Goal: Task Accomplishment & Management: Complete application form

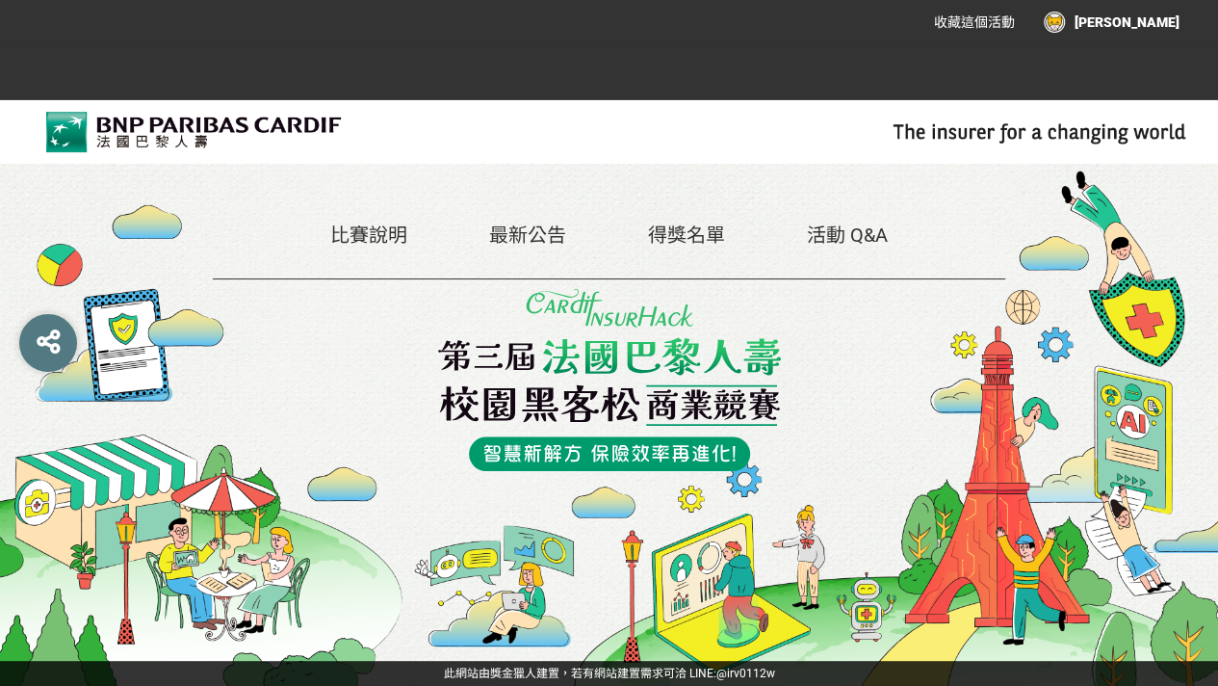
click at [366, 238] on link "比賽說明" at bounding box center [368, 234] width 77 height 23
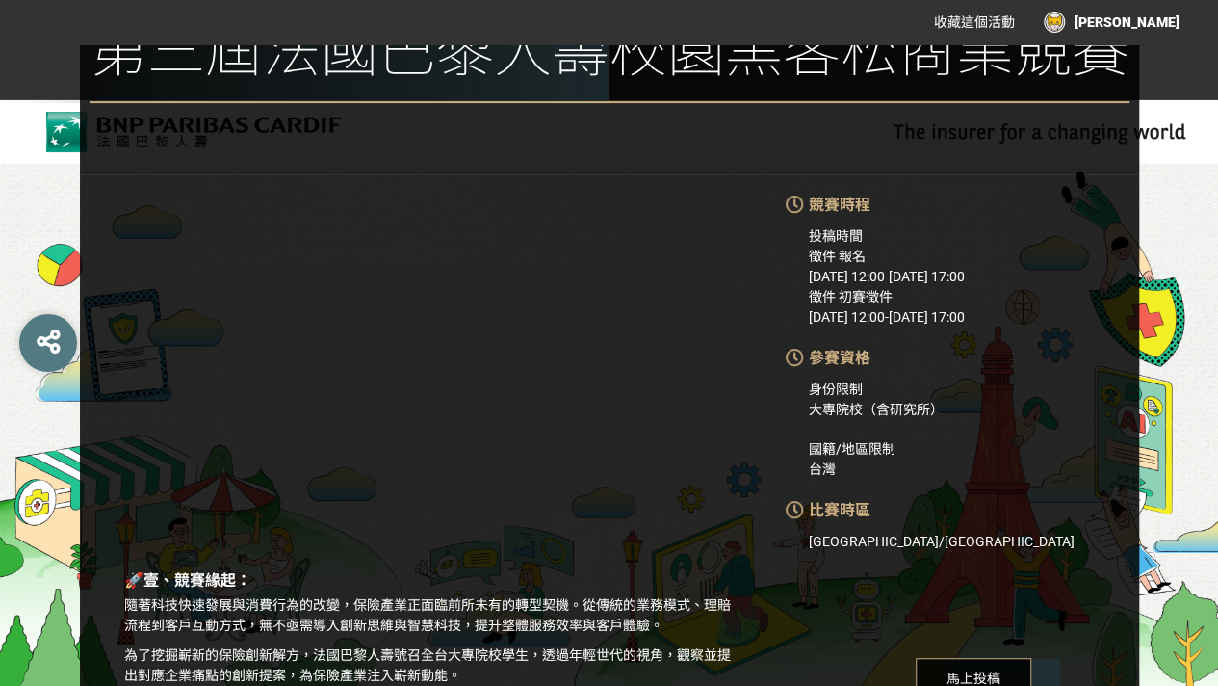
scroll to position [515, 0]
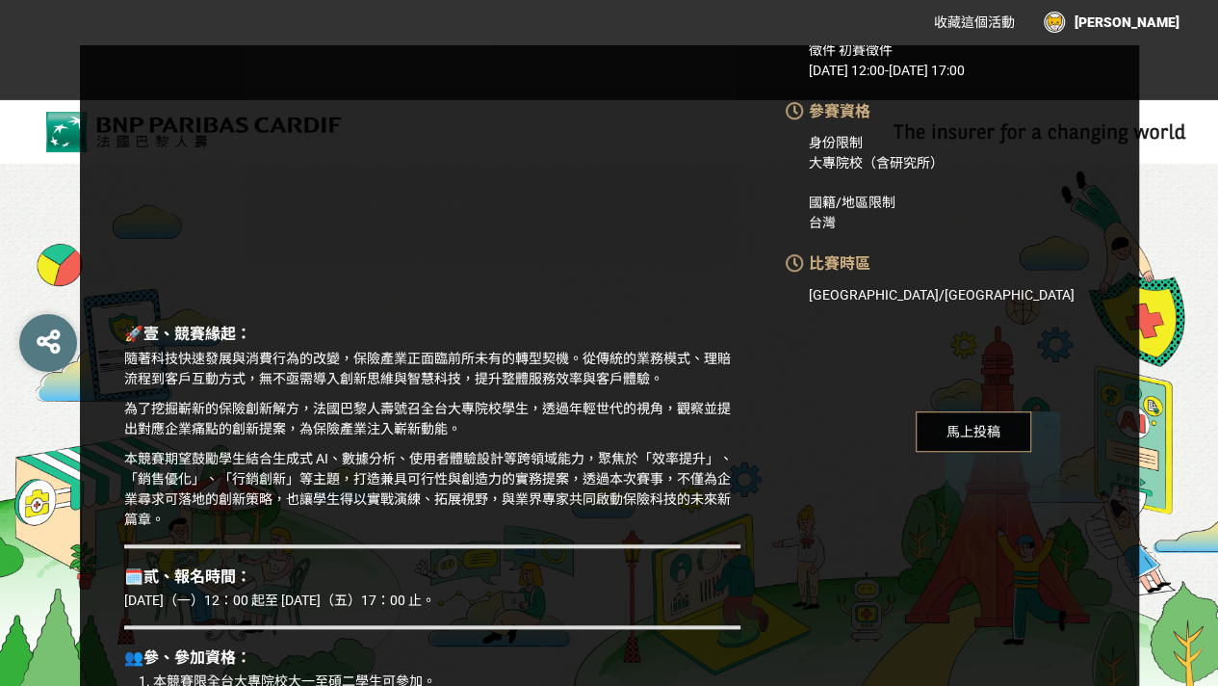
click at [968, 445] on span "馬上投稿" at bounding box center [974, 431] width 116 height 40
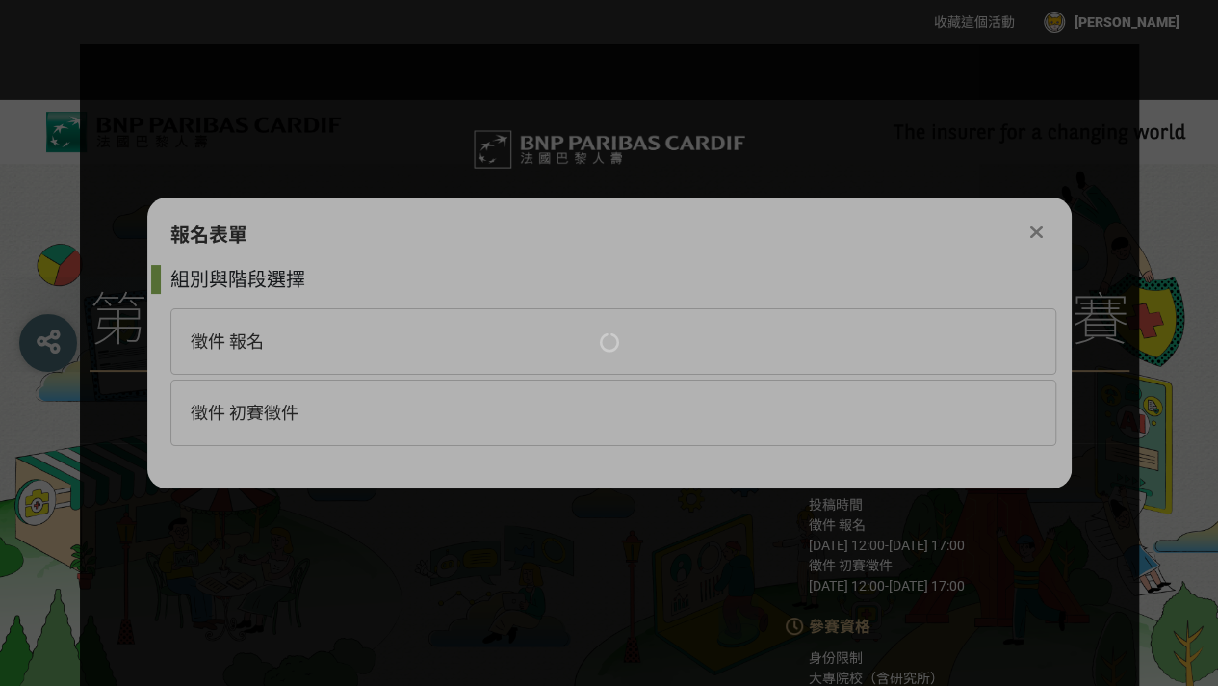
scroll to position [0, 0]
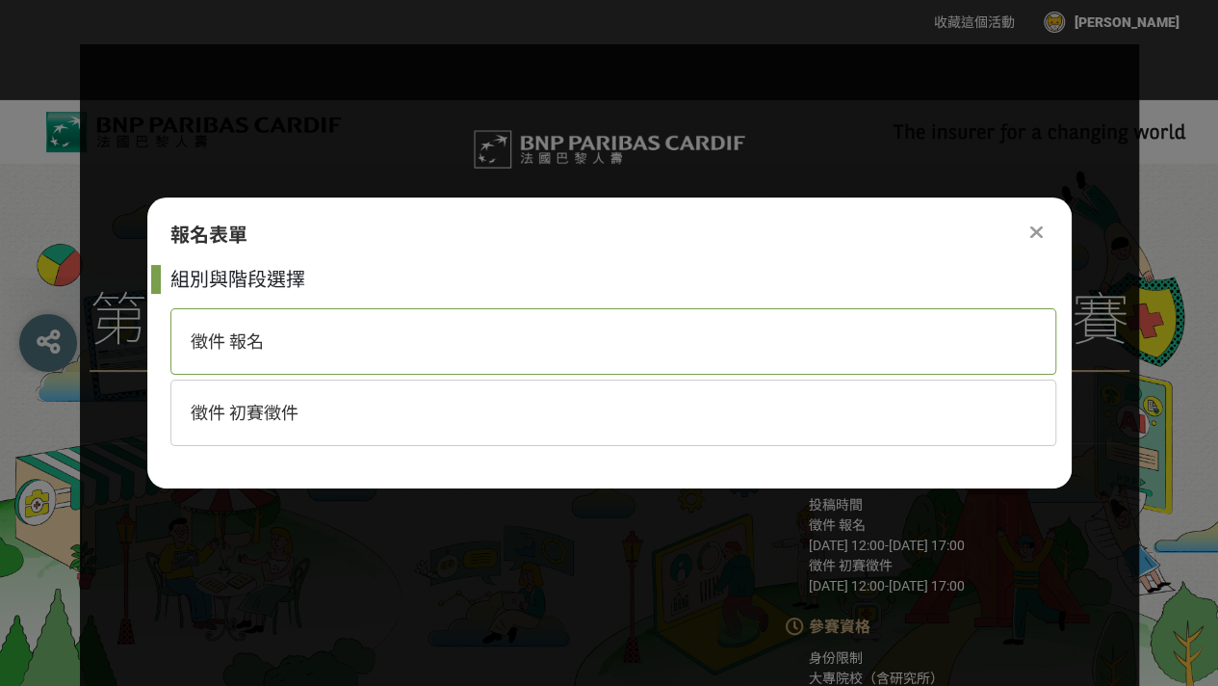
click at [485, 342] on div "徵件 報名" at bounding box center [613, 341] width 886 height 66
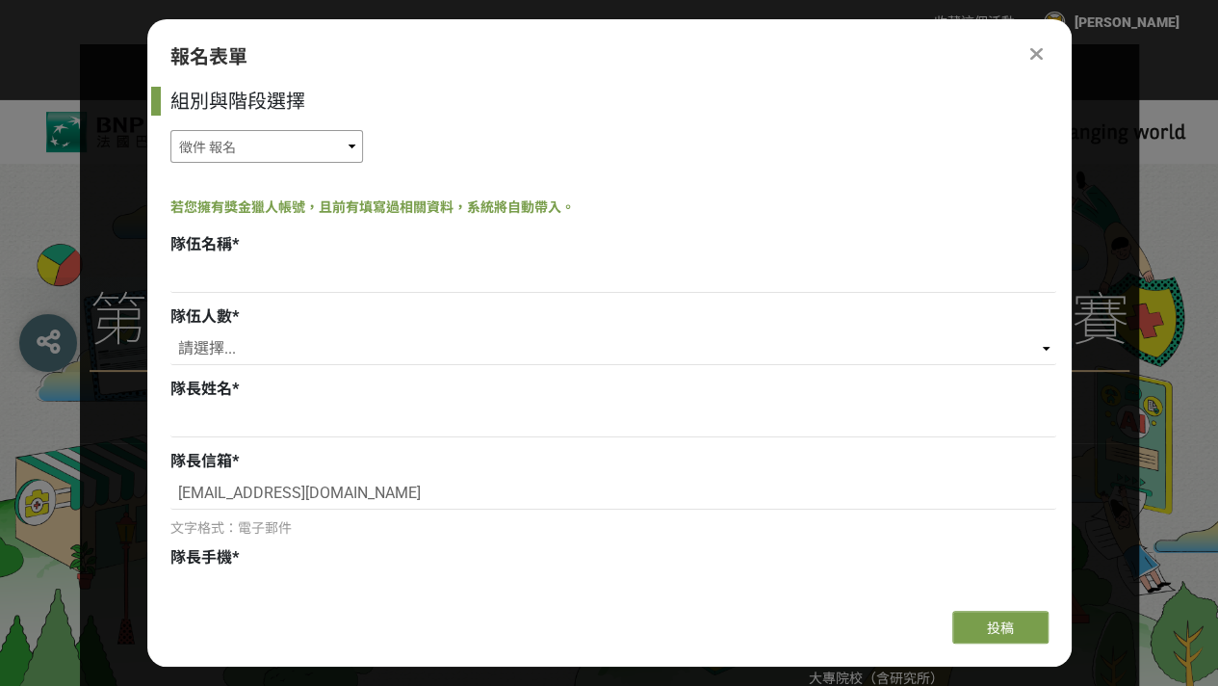
click at [306, 151] on select "徵件 報名 徵件 初賽徵件" at bounding box center [266, 146] width 193 height 33
click at [385, 282] on input at bounding box center [613, 276] width 886 height 33
click at [273, 287] on input at bounding box center [613, 276] width 886 height 33
type input "親"
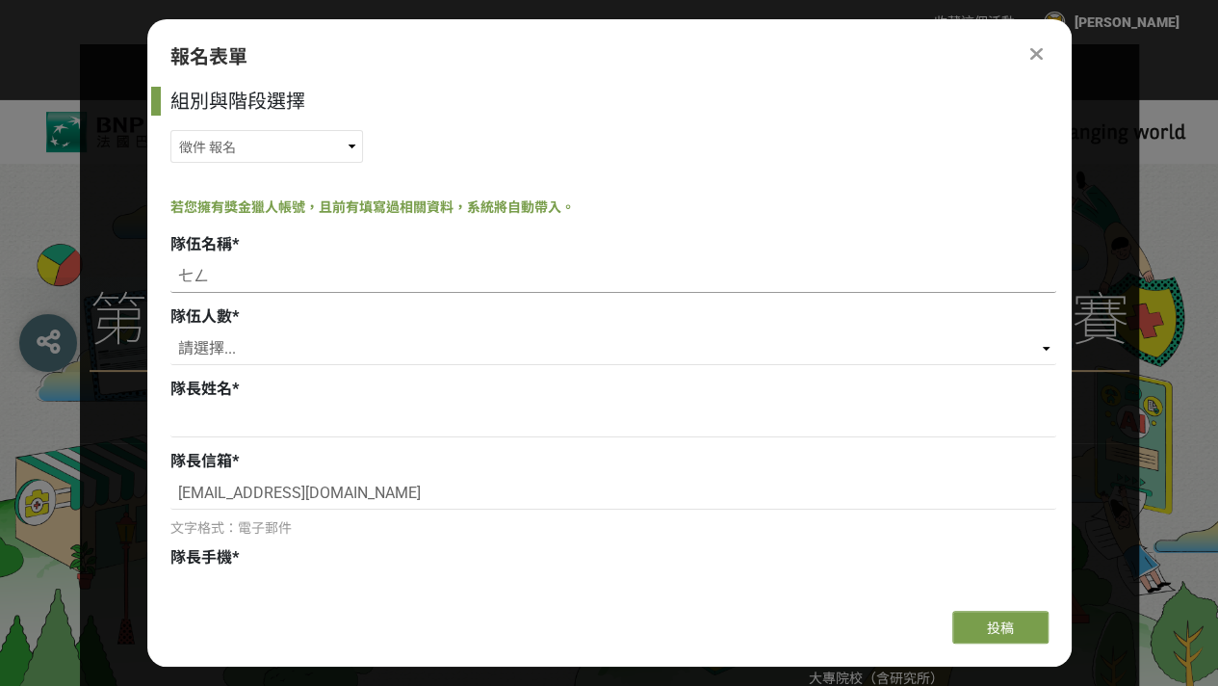
type input "七"
type input "清辰微雨翊綺大展鴻圖"
click at [313, 358] on select "請選擇... 3 4 5" at bounding box center [613, 348] width 886 height 33
select select "5"
click at [170, 332] on select "請選擇... 3 4 5" at bounding box center [613, 348] width 886 height 33
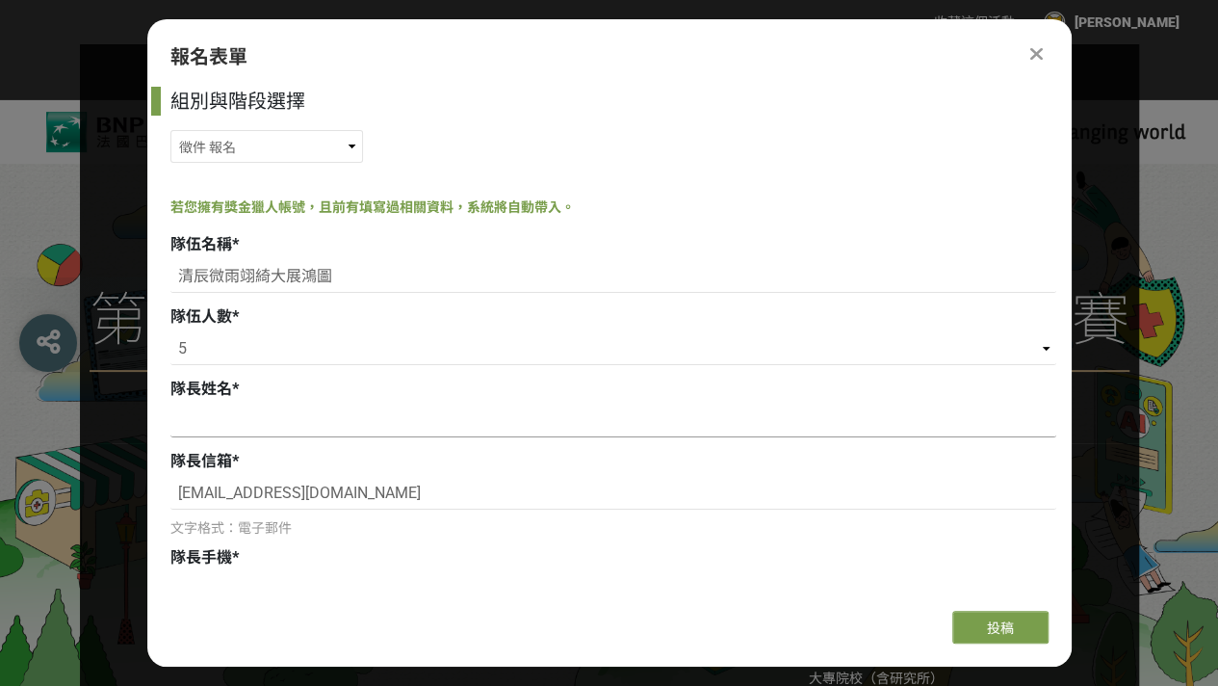
click at [420, 423] on input at bounding box center [613, 420] width 886 height 33
drag, startPoint x: 418, startPoint y: 486, endPoint x: 274, endPoint y: 486, distance: 143.5
click at [274, 486] on input "[EMAIL_ADDRESS][DOMAIN_NAME]" at bounding box center [613, 493] width 886 height 33
click at [412, 481] on input "[EMAIL_ADDRESS][DOMAIN_NAME]" at bounding box center [613, 493] width 886 height 33
click at [534, 425] on input at bounding box center [613, 420] width 886 height 33
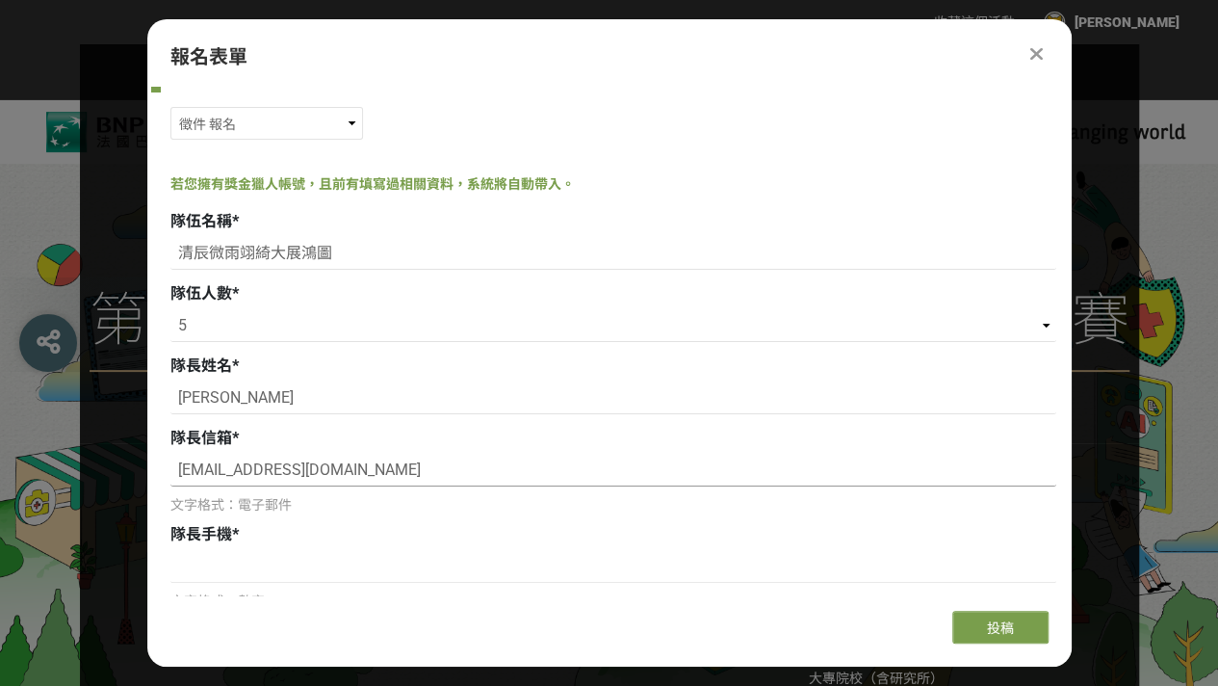
scroll to position [195, 0]
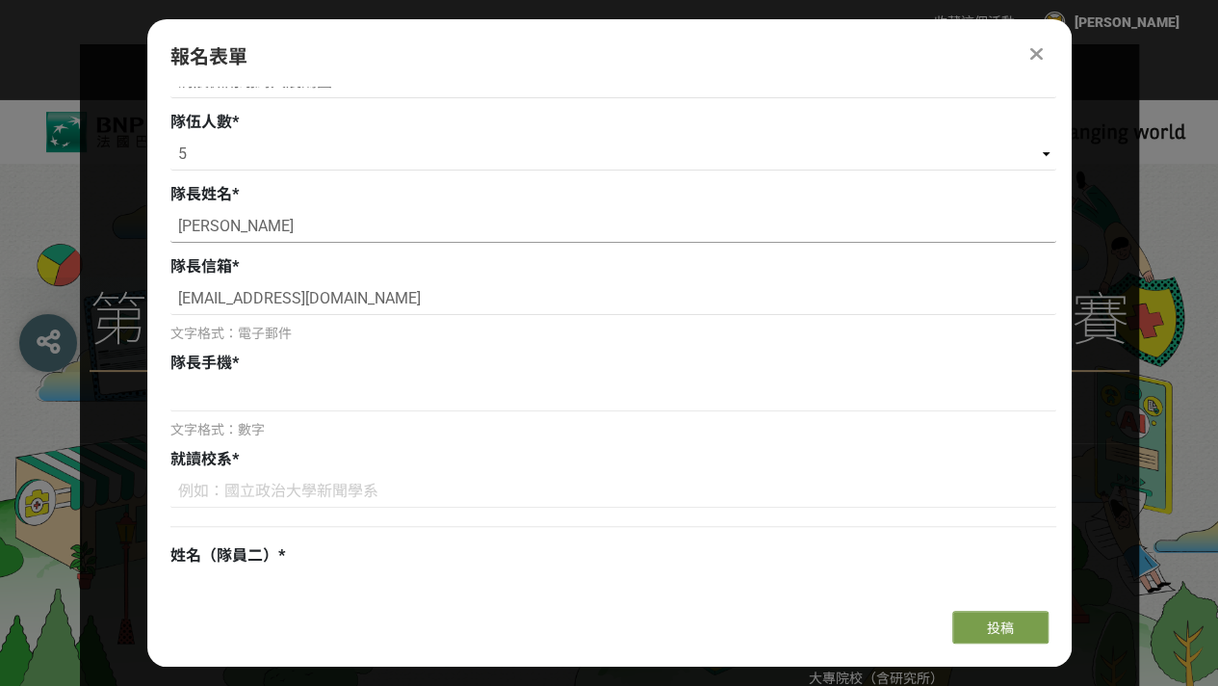
click at [250, 222] on input "[PERSON_NAME]" at bounding box center [613, 226] width 886 height 33
type input "王"
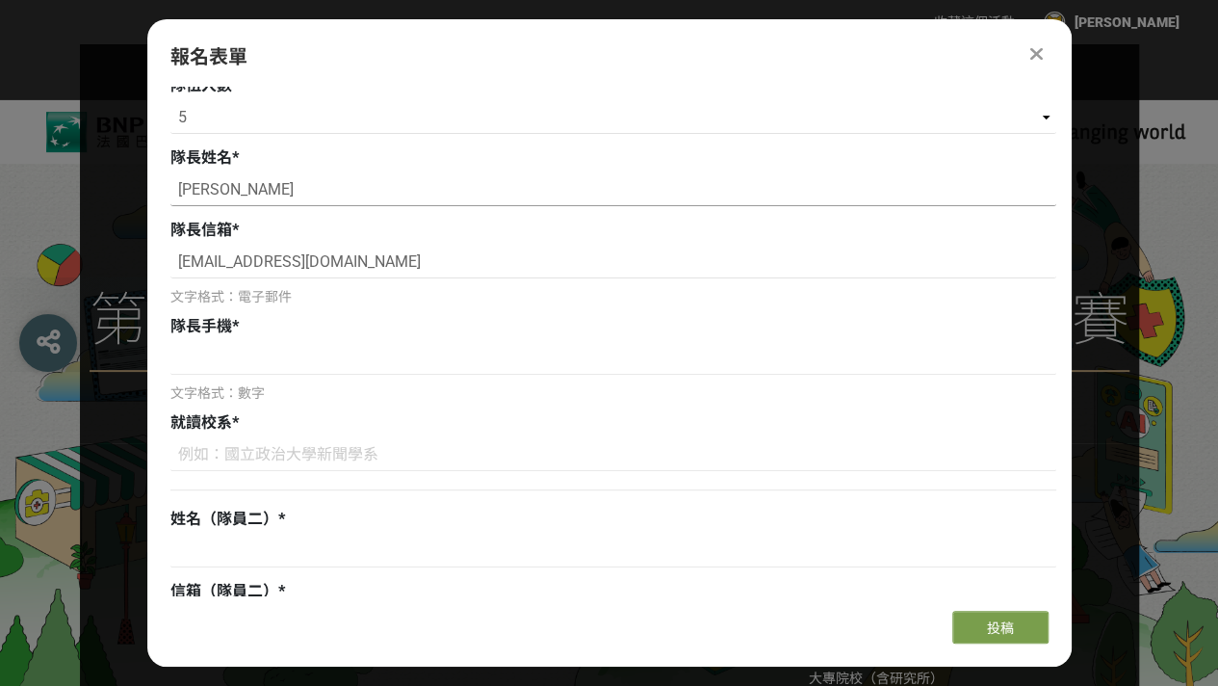
scroll to position [233, 0]
type input "[PERSON_NAME]"
click at [287, 359] on input at bounding box center [613, 356] width 886 height 33
type input "ㄢ"
type input "0927095365"
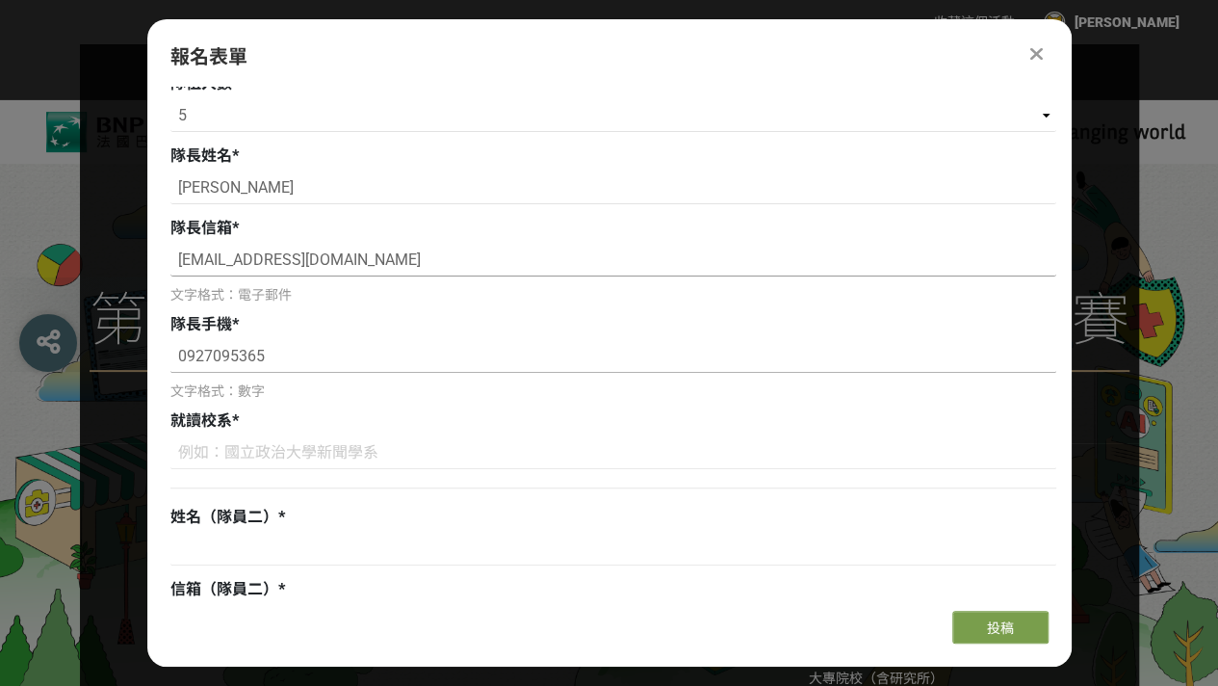
scroll to position [0, 0]
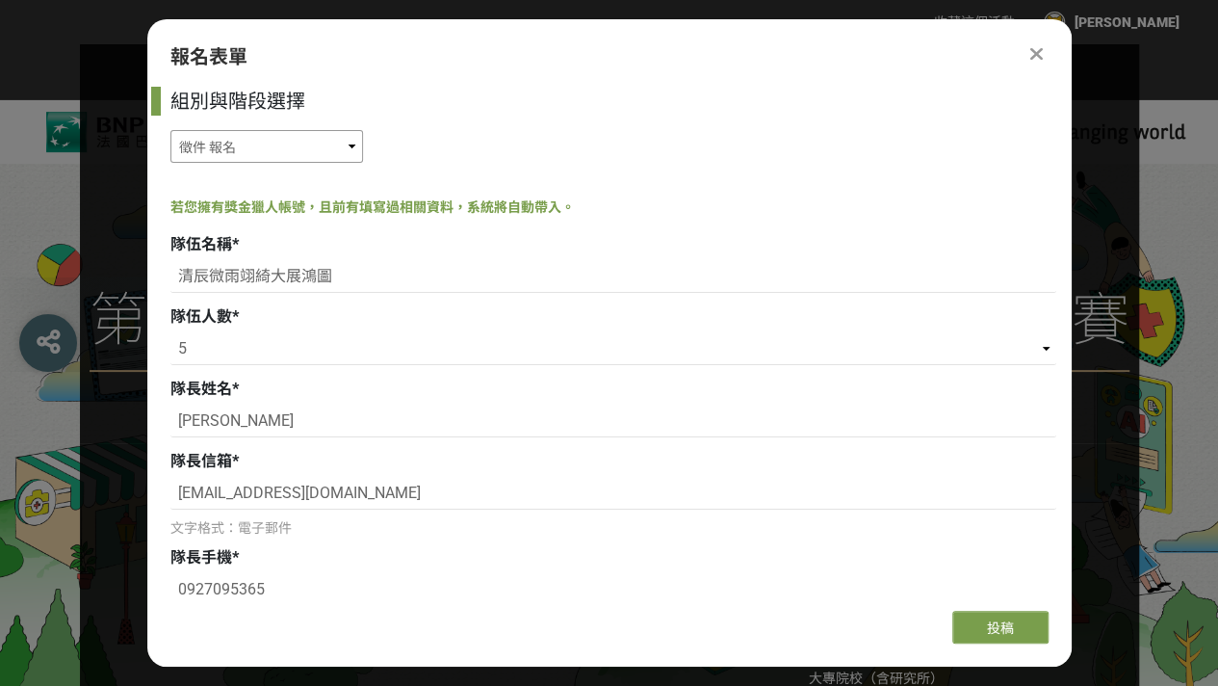
click at [241, 157] on select "徵件 報名 徵件 初賽徵件" at bounding box center [266, 146] width 193 height 33
click at [170, 163] on select "徵件 報名 徵件 初賽徵件" at bounding box center [266, 146] width 193 height 33
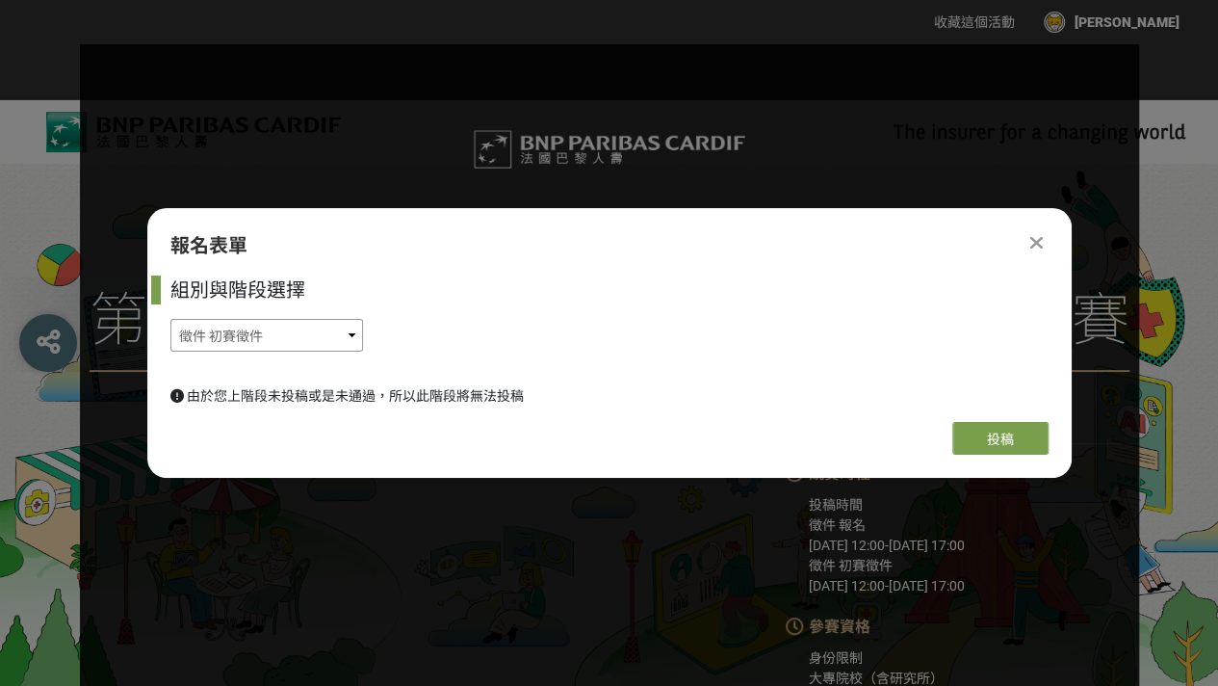
click at [245, 342] on select "徵件 報名 徵件 初賽徵件" at bounding box center [266, 335] width 193 height 33
select select "185333:185580"
click at [170, 319] on select "徵件 報名 徵件 初賽徵件" at bounding box center [266, 335] width 193 height 33
select select "5"
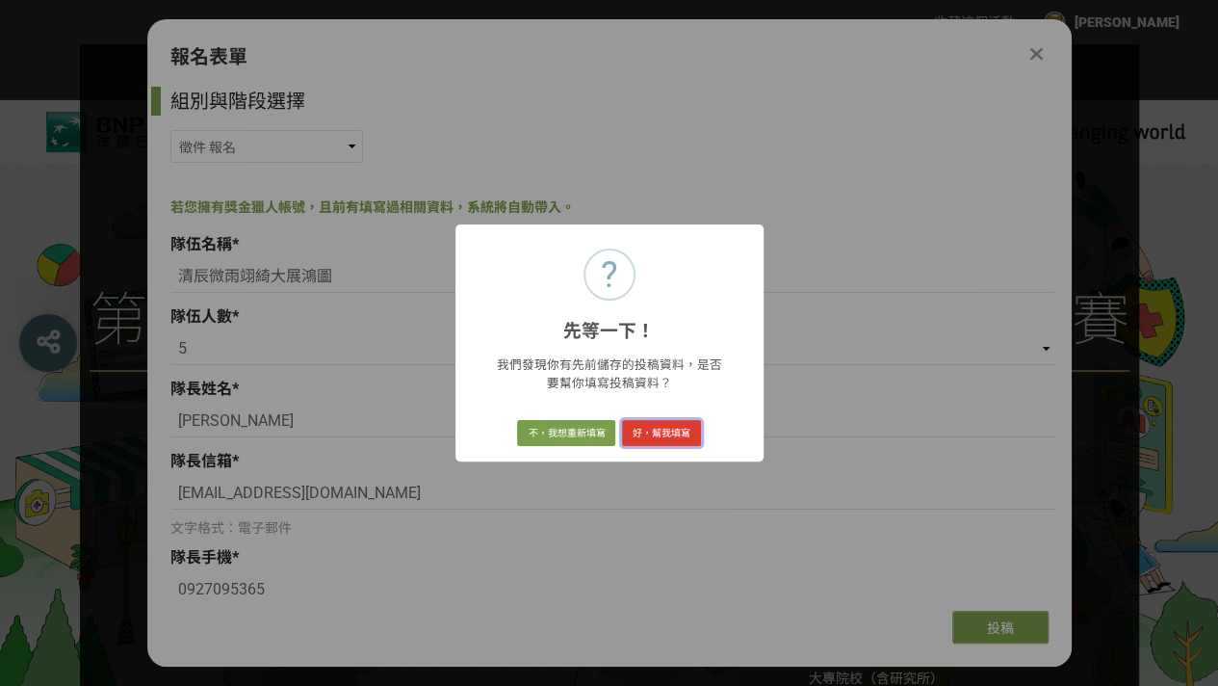
click at [689, 439] on button "好，幫我填寫" at bounding box center [661, 433] width 79 height 27
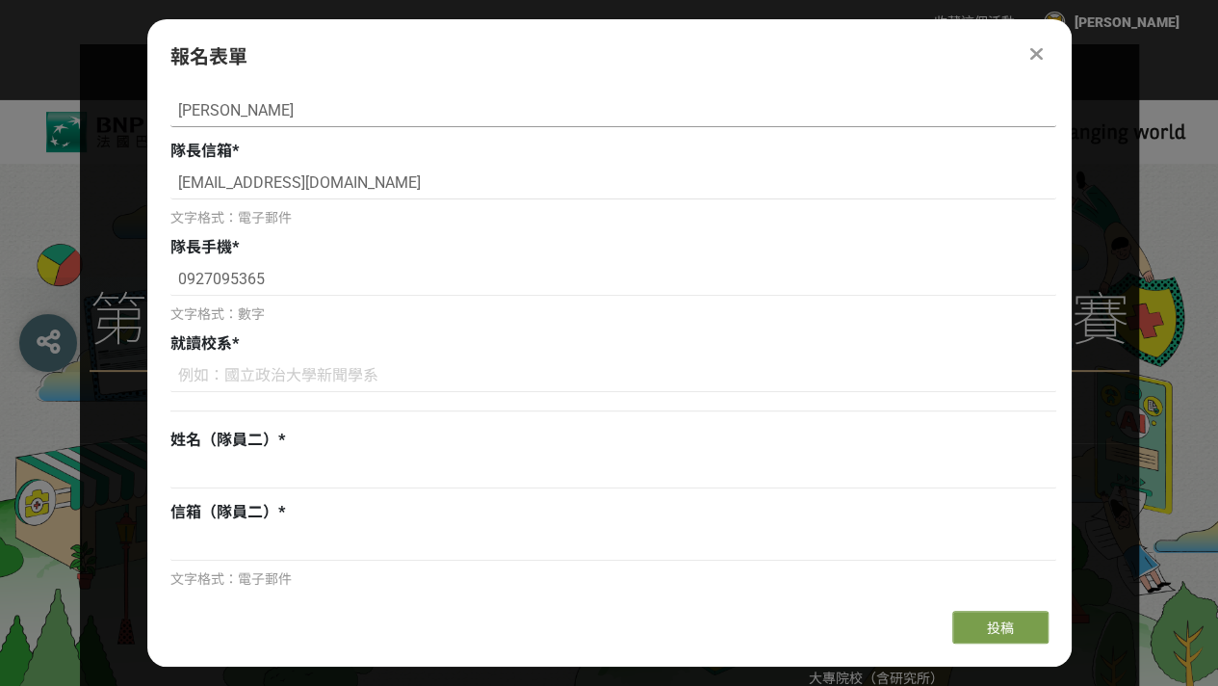
scroll to position [311, 0]
click at [393, 370] on input at bounding box center [613, 374] width 886 height 33
type input "e"
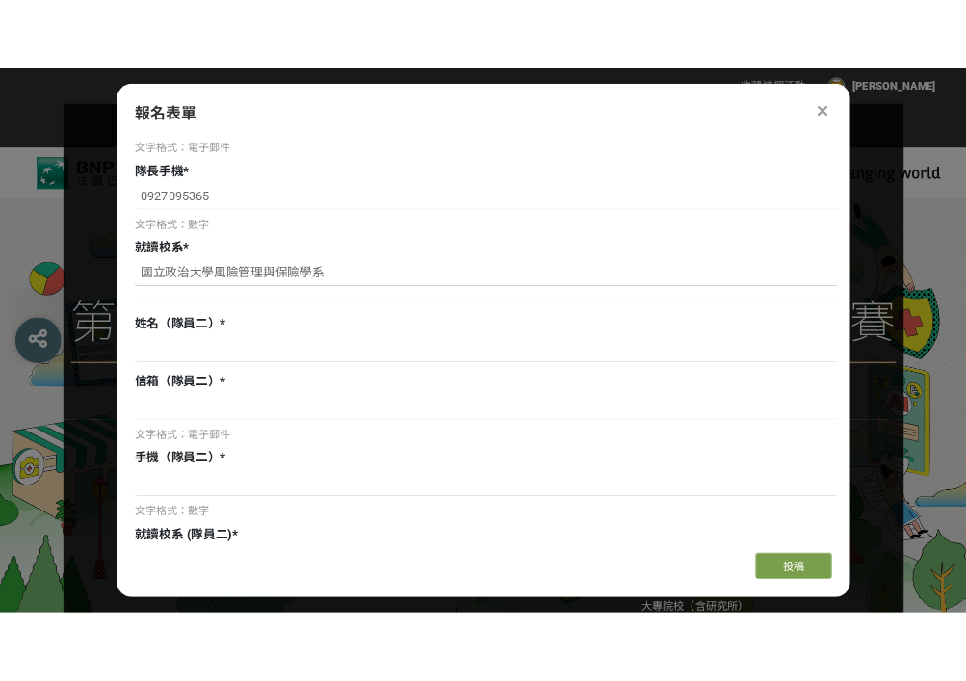
scroll to position [429, 0]
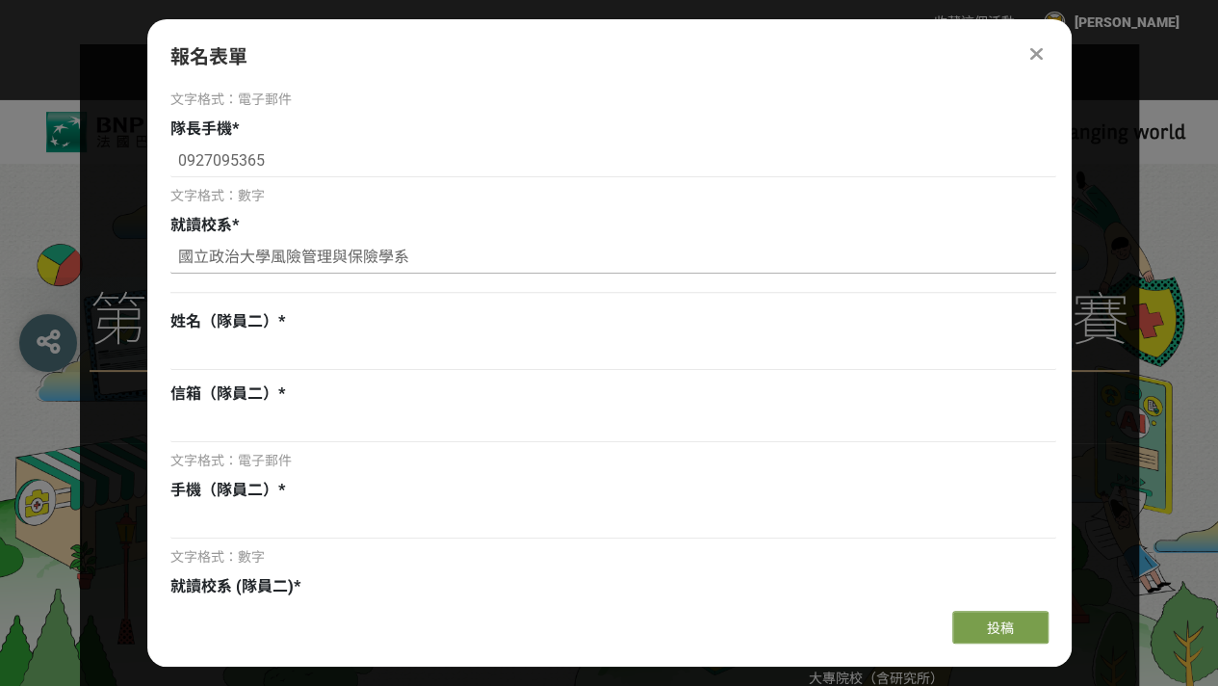
type input "國立政治大學風險管理與保險學系"
click at [393, 370] on div at bounding box center [613, 356] width 886 height 38
click at [417, 351] on input at bounding box center [613, 353] width 886 height 33
click at [356, 367] on input at bounding box center [613, 353] width 886 height 33
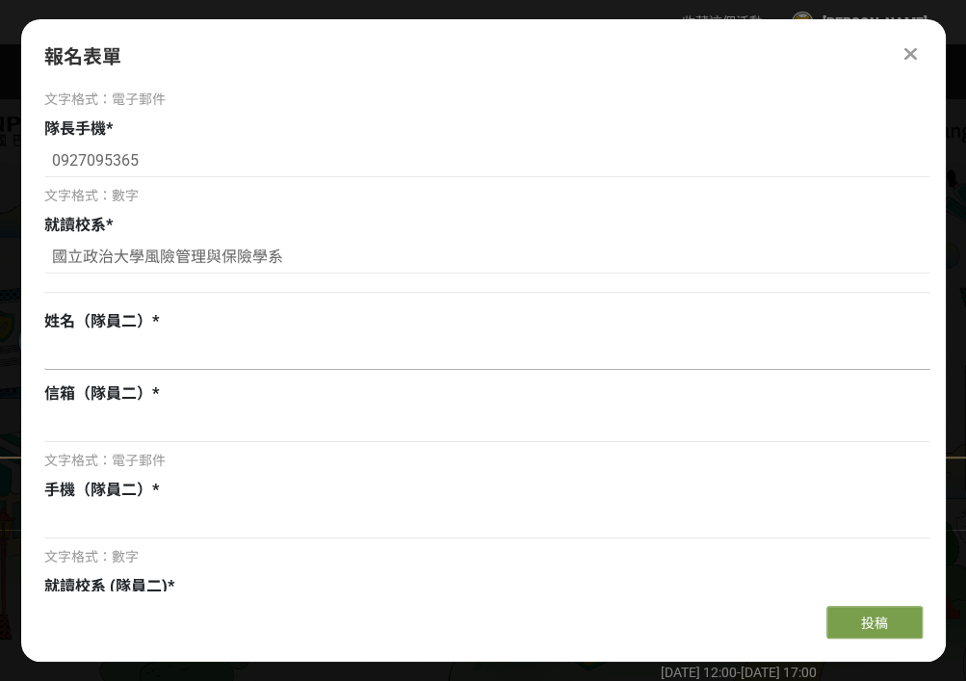
click at [214, 360] on input at bounding box center [487, 353] width 886 height 33
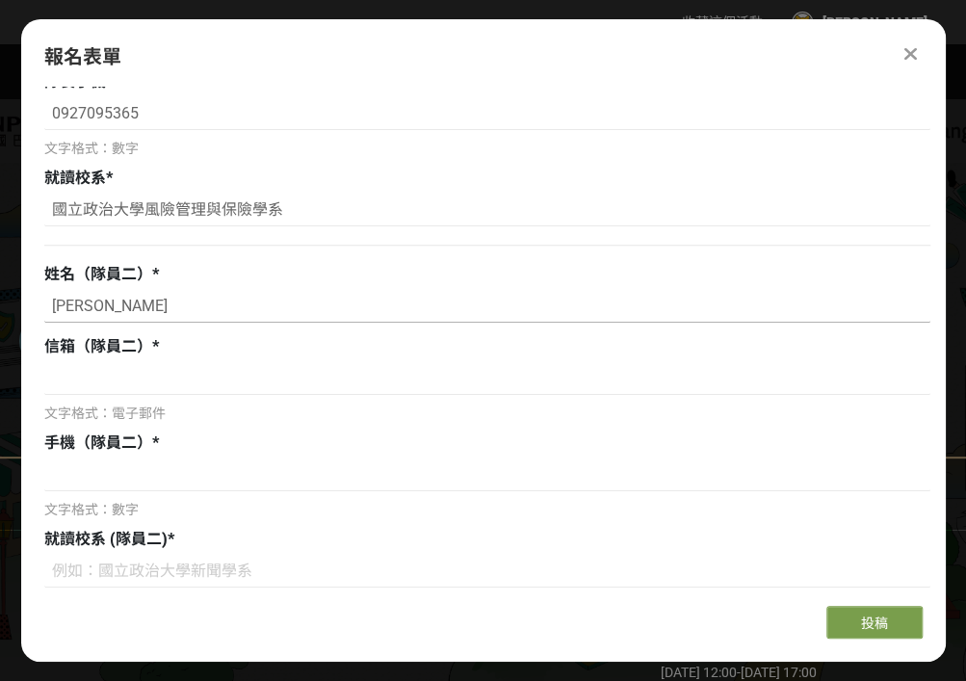
scroll to position [491, 0]
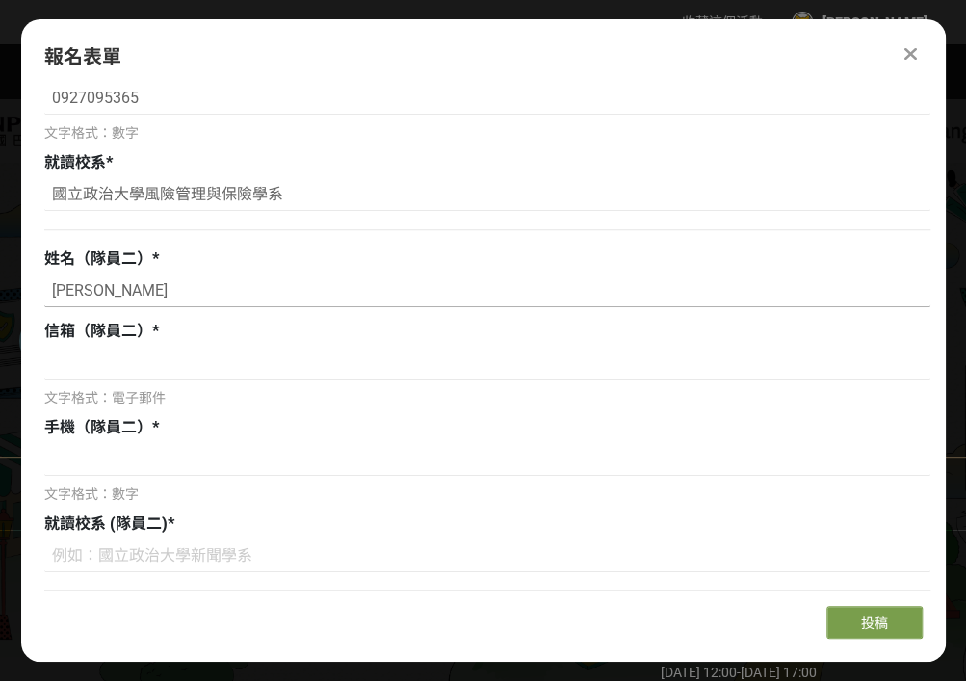
type input "[PERSON_NAME]"
click at [214, 360] on input at bounding box center [487, 363] width 886 height 33
type input "ㄅ"
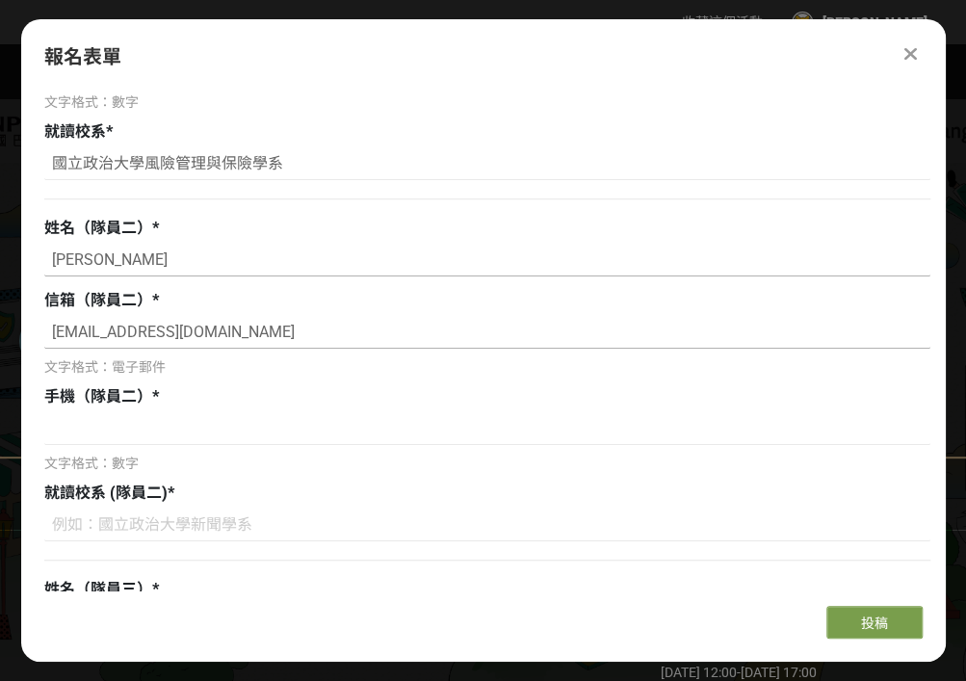
scroll to position [574, 0]
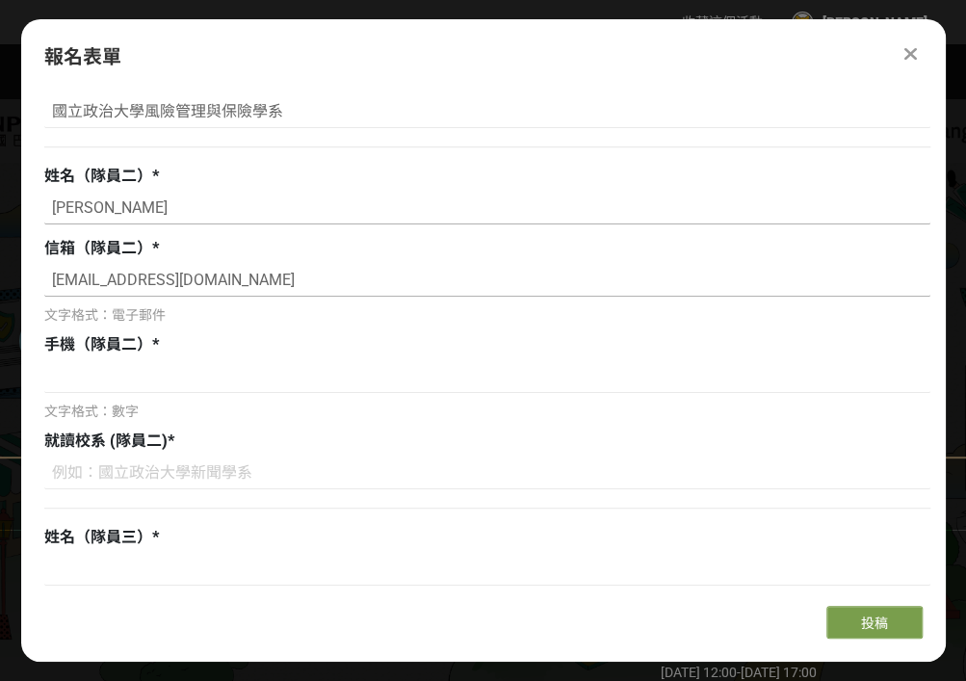
type input "[EMAIL_ADDRESS][DOMAIN_NAME]"
click at [214, 360] on input at bounding box center [487, 376] width 886 height 33
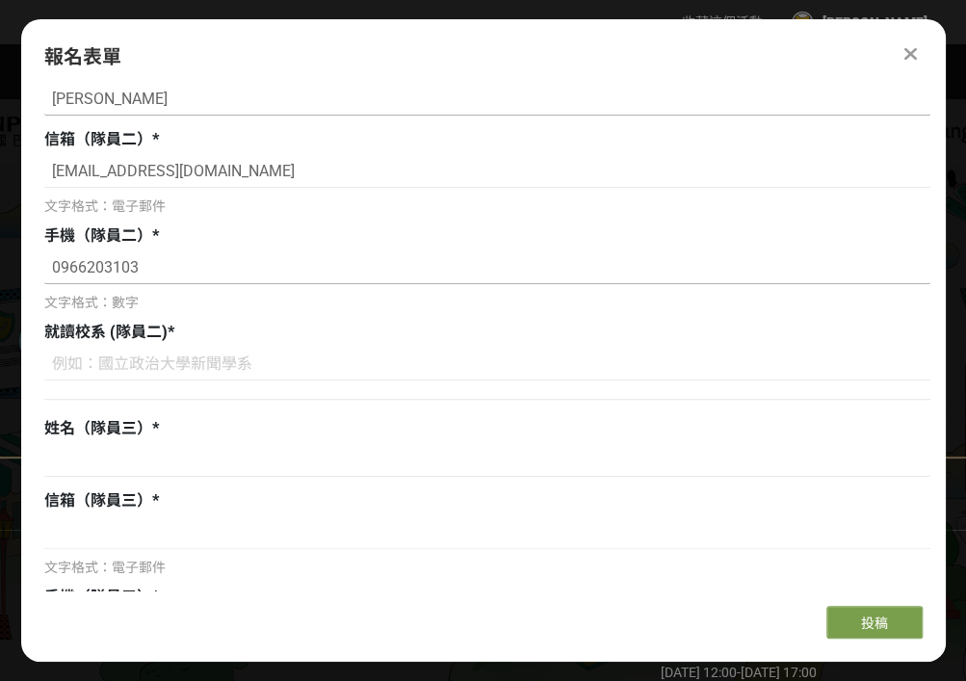
scroll to position [685, 0]
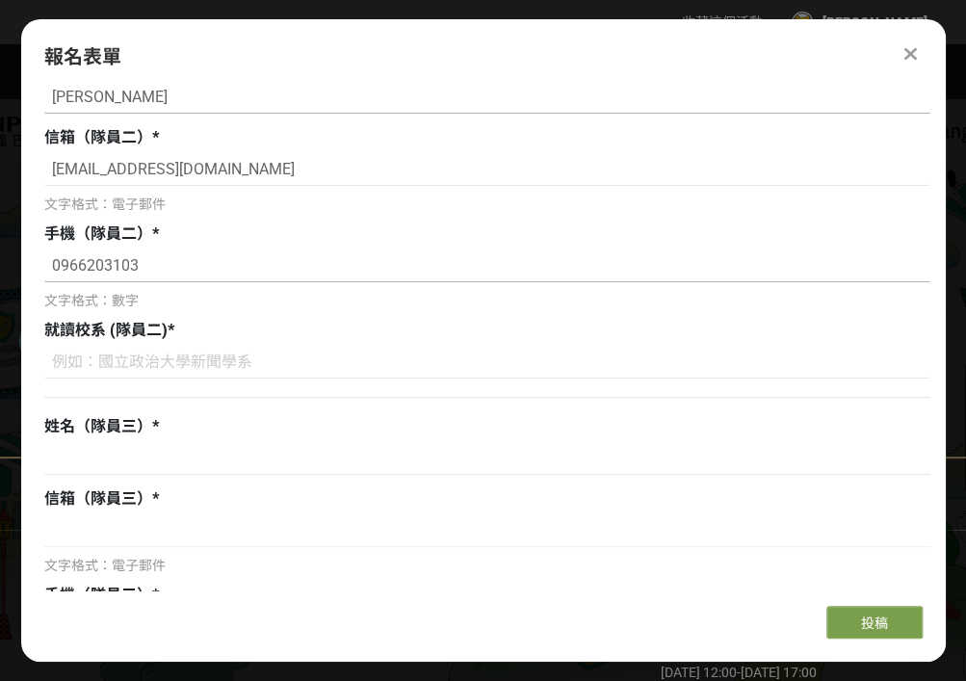
type input "0966203103"
click at [214, 360] on input at bounding box center [487, 362] width 886 height 33
type input "e"
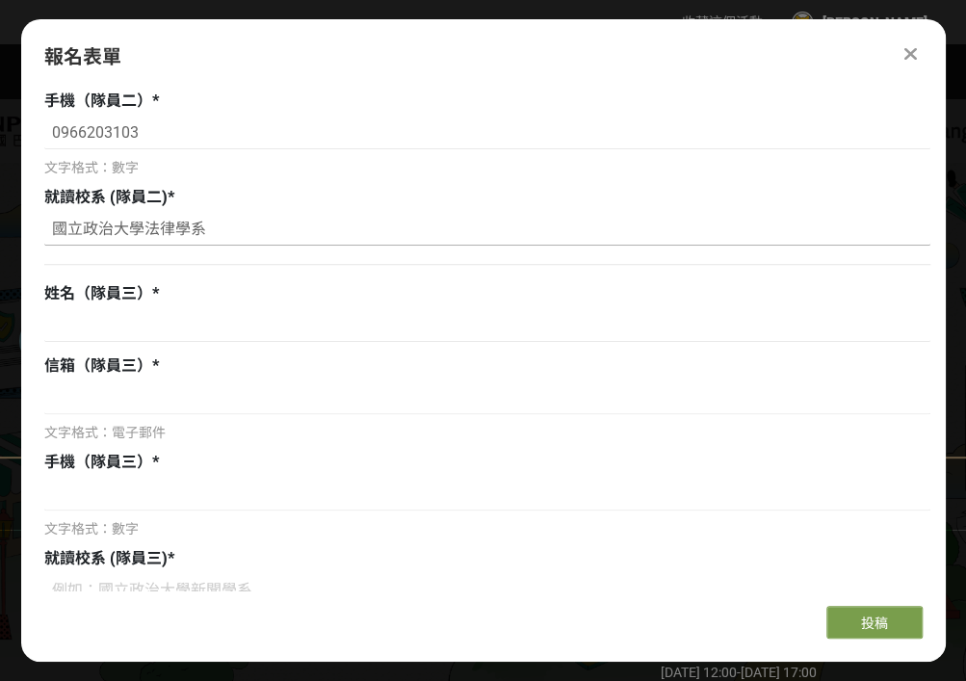
scroll to position [805, 0]
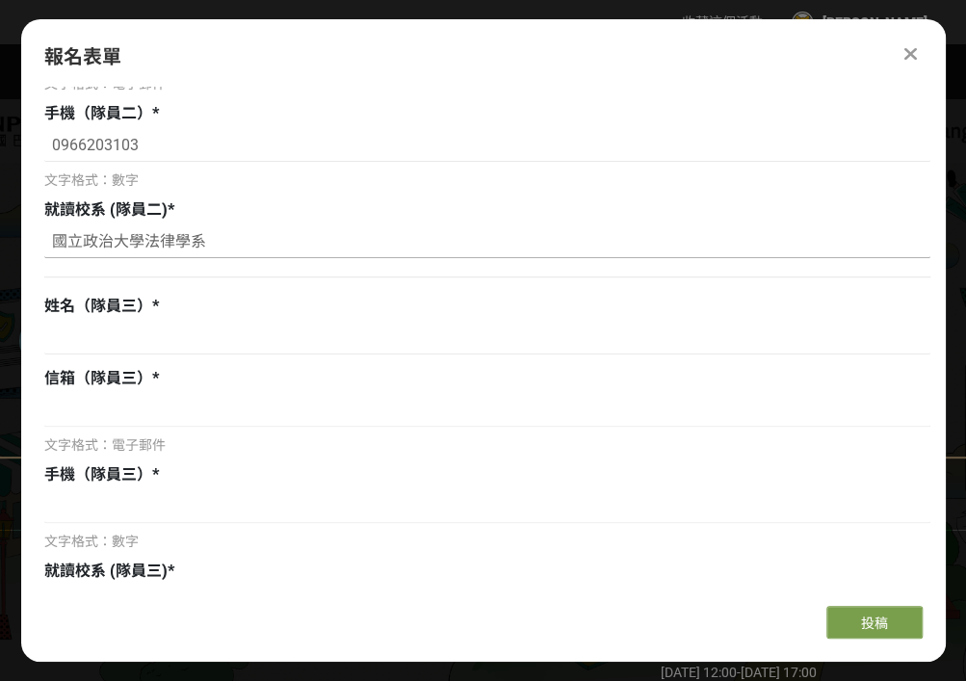
type input "國立政治大學法律學系"
click at [214, 360] on div "隊伍名稱 * 清辰微雨翊綺大展鴻圖 隊伍人數 * 請選擇... 3 4 5 隊長姓名 * [PERSON_NAME] 隊長信箱 * [EMAIL_ADDRES…" at bounding box center [487, 567] width 886 height 2279
click at [256, 355] on div at bounding box center [487, 341] width 886 height 38
click at [302, 344] on input at bounding box center [487, 338] width 886 height 33
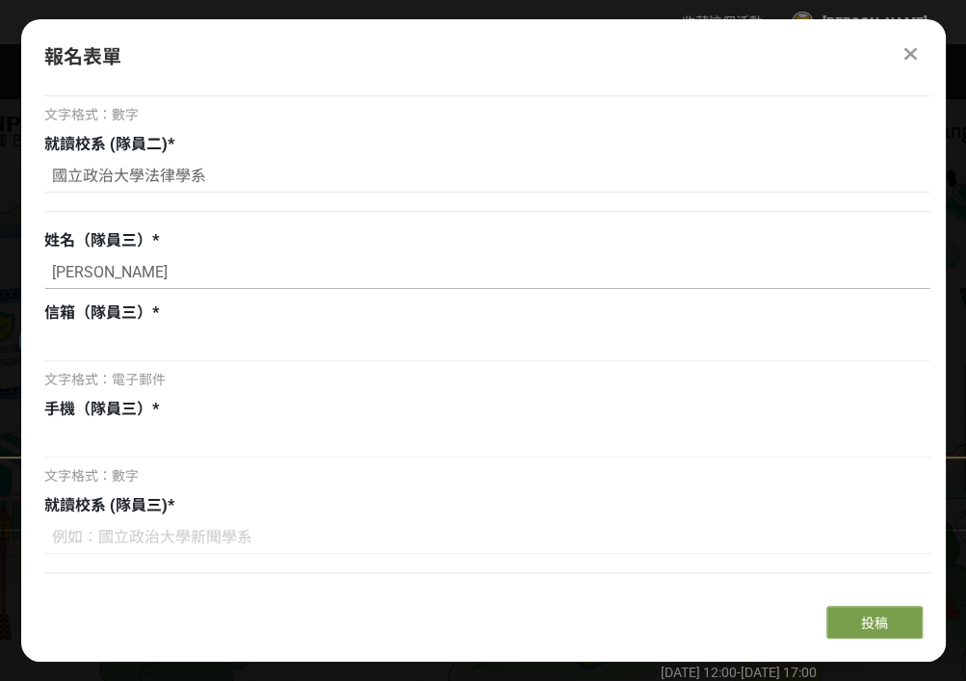
scroll to position [872, 0]
type input "[PERSON_NAME]"
click at [302, 344] on input at bounding box center [487, 343] width 886 height 33
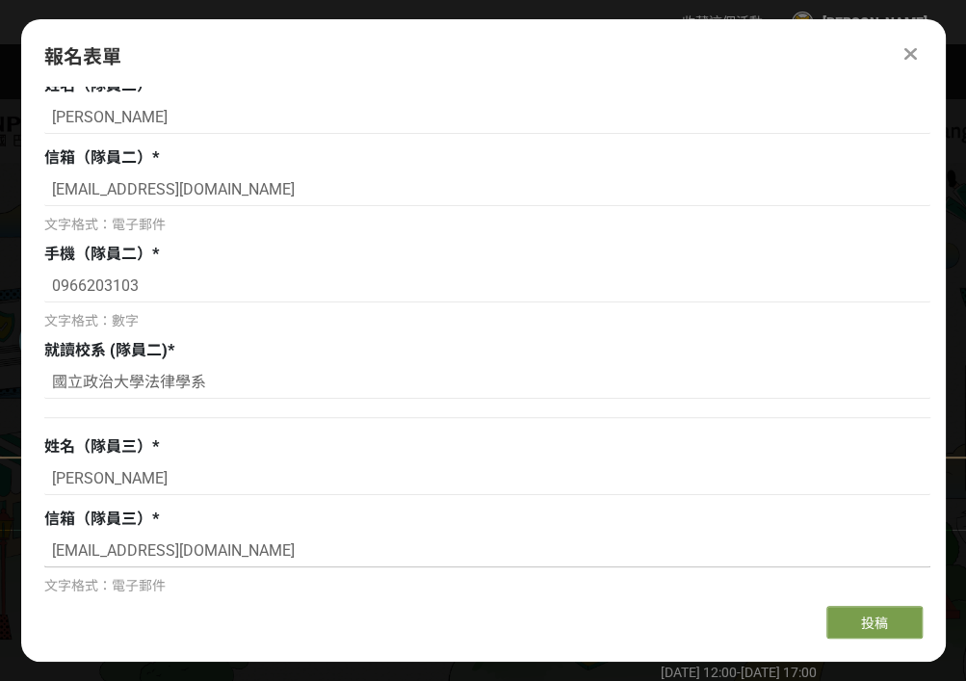
scroll to position [664, 0]
click at [331, 543] on input "[EMAIL_ADDRESS][DOMAIN_NAME]" at bounding box center [487, 551] width 886 height 33
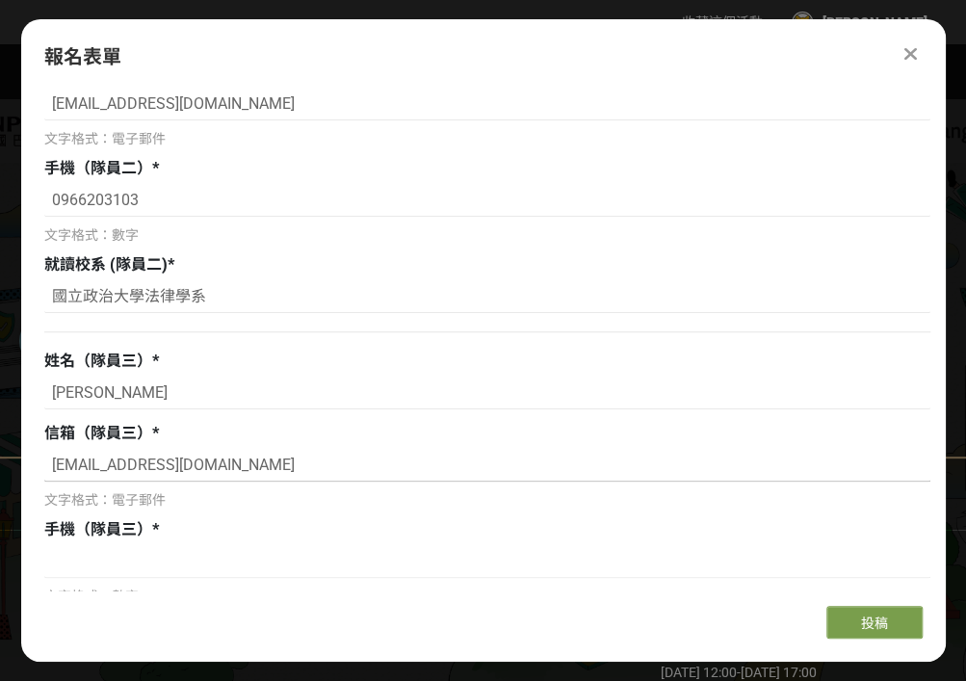
type input "[EMAIL_ADDRESS][DOMAIN_NAME]"
click at [331, 543] on div "手機（隊員三） * 文字格式：數字" at bounding box center [487, 562] width 886 height 89
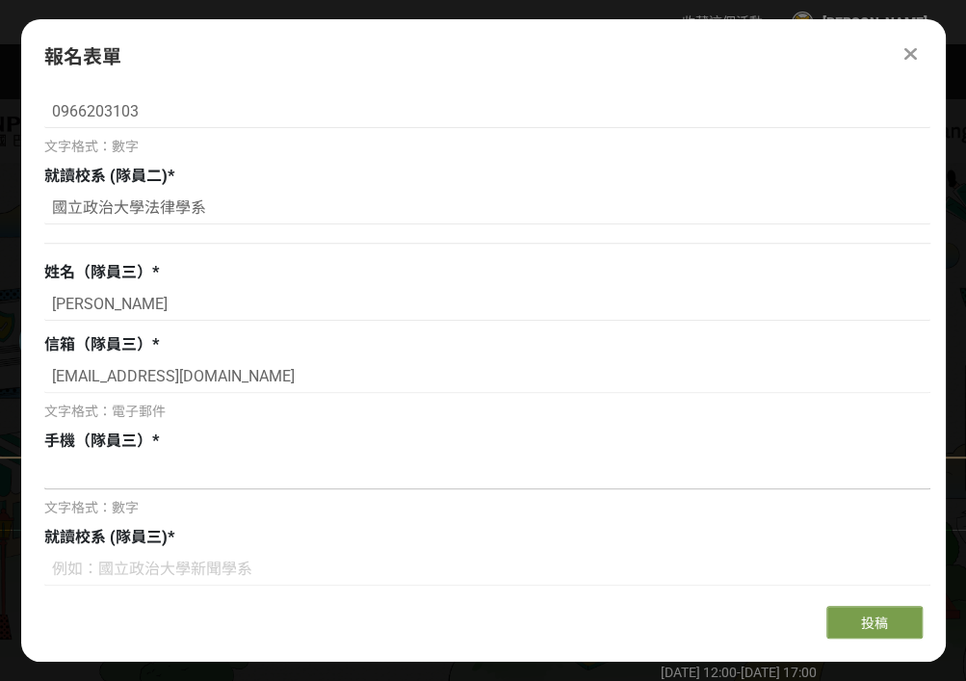
click at [422, 477] on input at bounding box center [487, 472] width 886 height 33
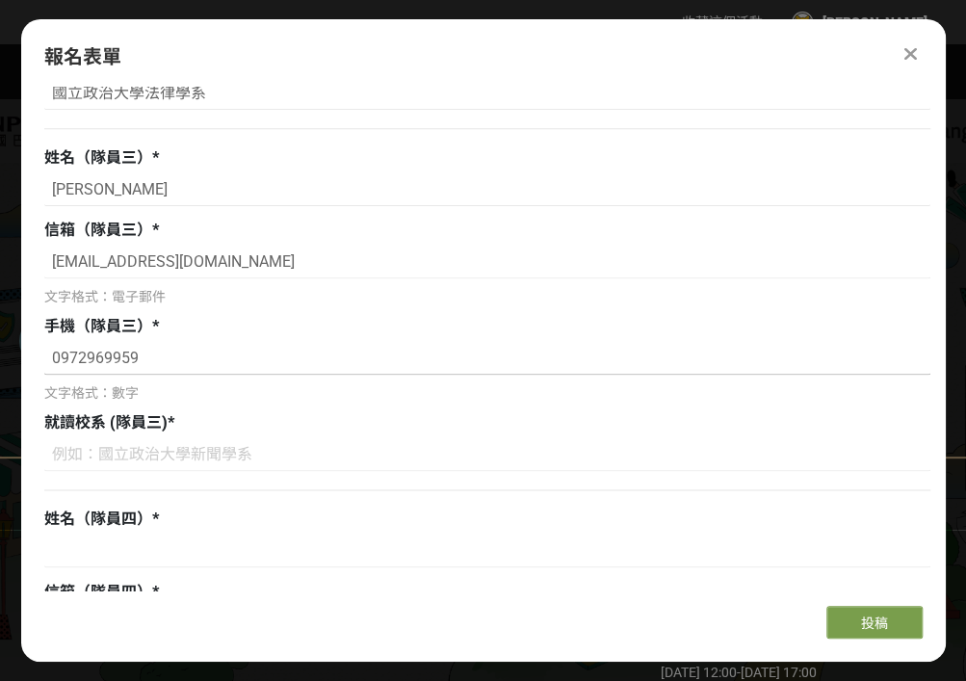
scroll to position [951, 0]
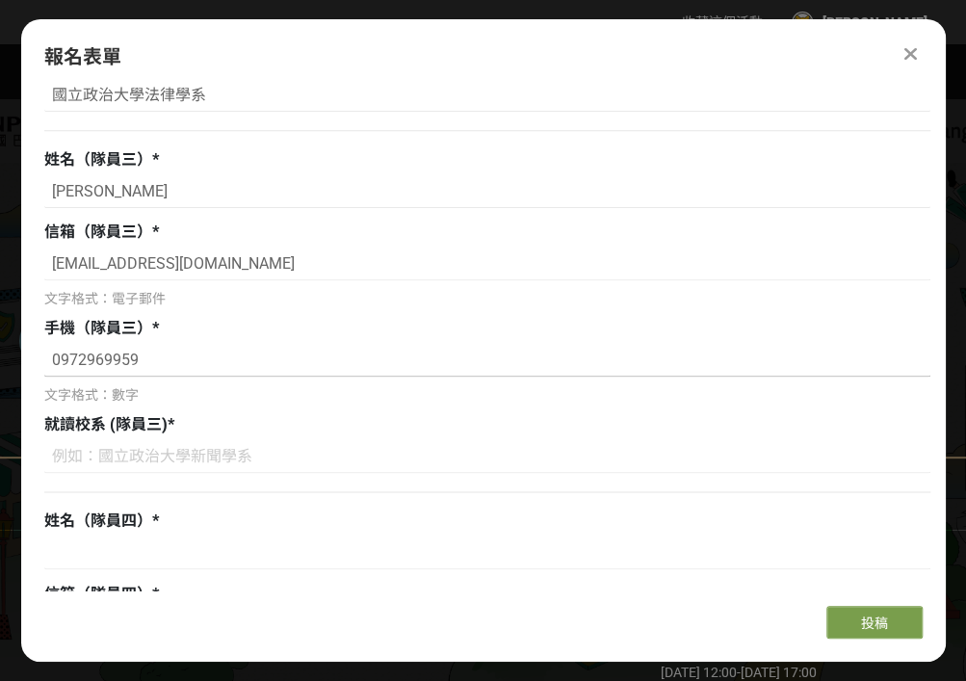
type input "0972969959"
click at [422, 477] on div at bounding box center [487, 471] width 886 height 62
click at [439, 470] on input at bounding box center [487, 456] width 886 height 33
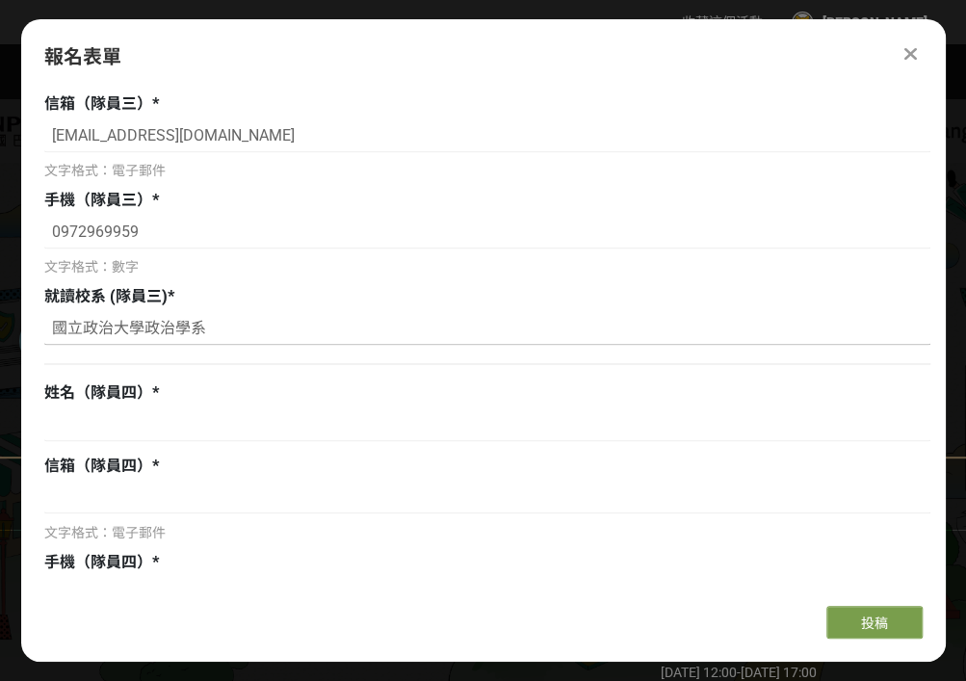
scroll to position [1095, 0]
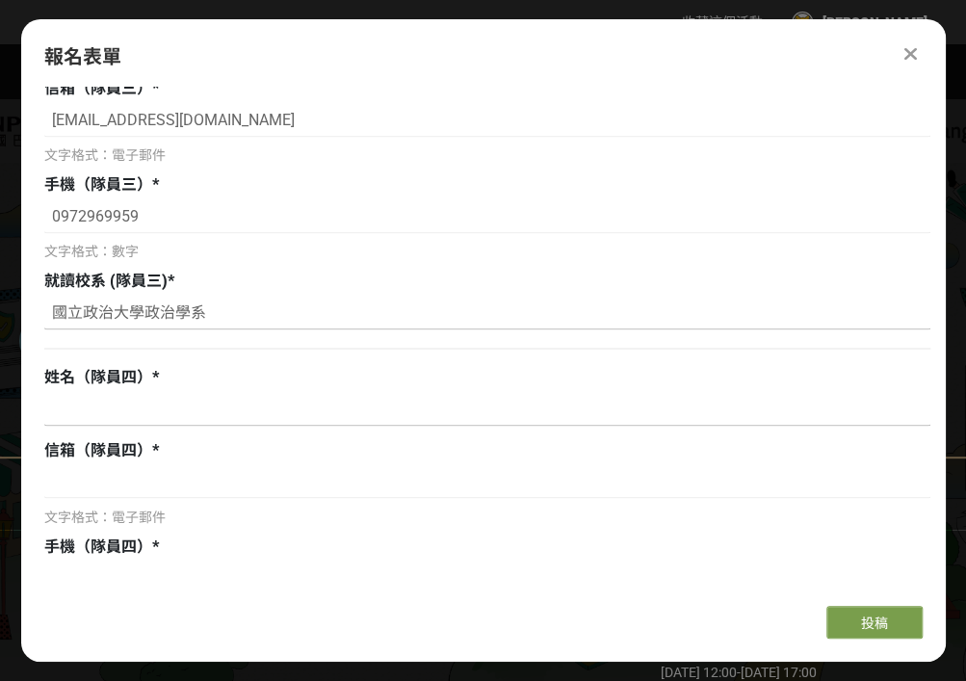
type input "國立政治大學政治學系"
click at [541, 396] on input at bounding box center [487, 409] width 886 height 33
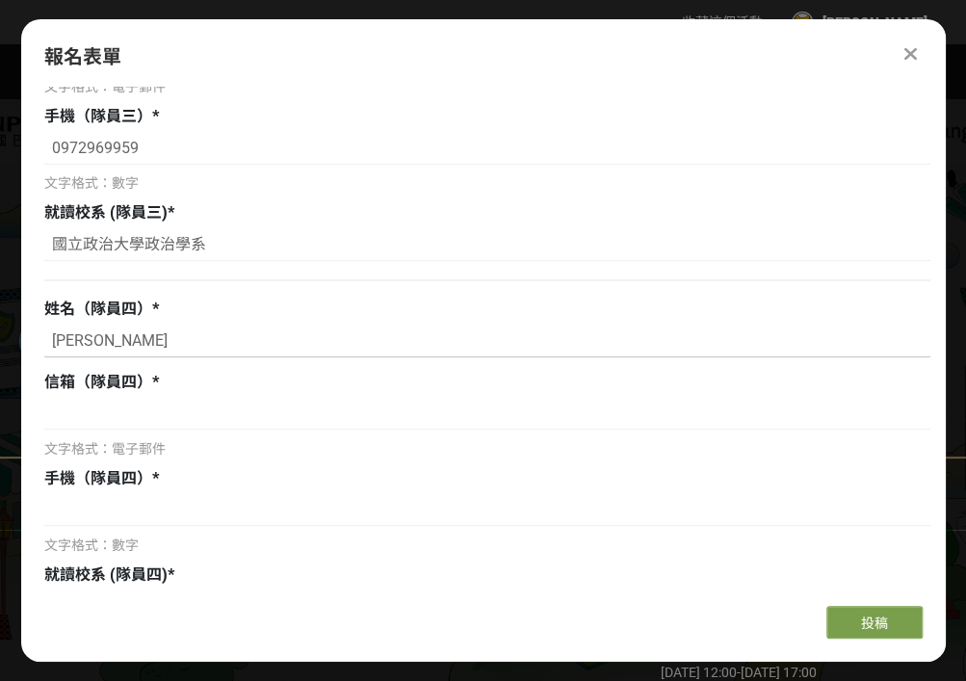
scroll to position [1174, 0]
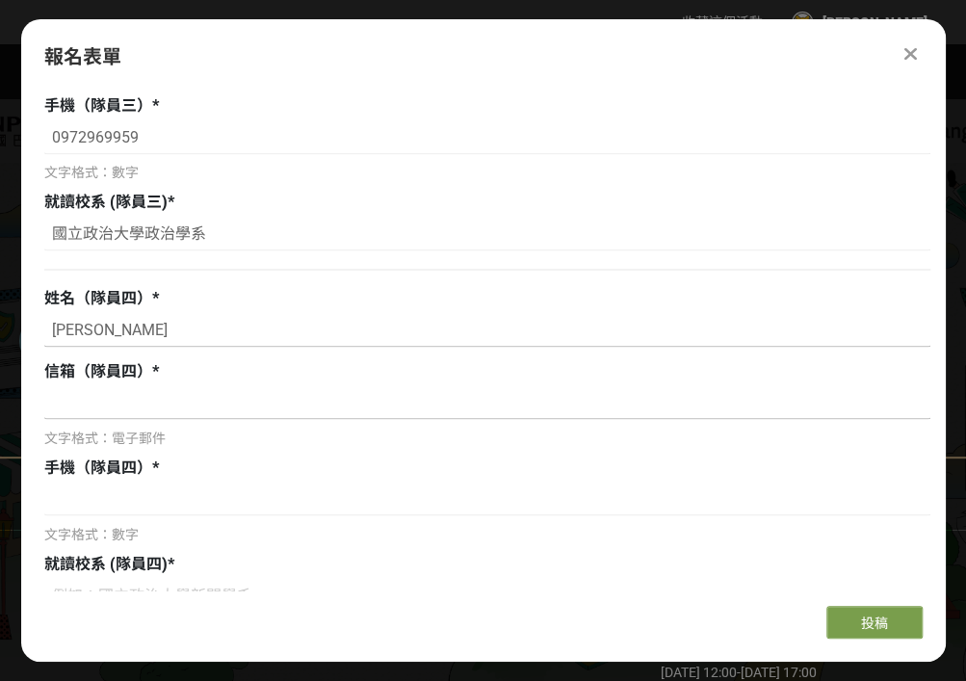
type input "[PERSON_NAME]"
click at [405, 388] on input at bounding box center [487, 402] width 886 height 33
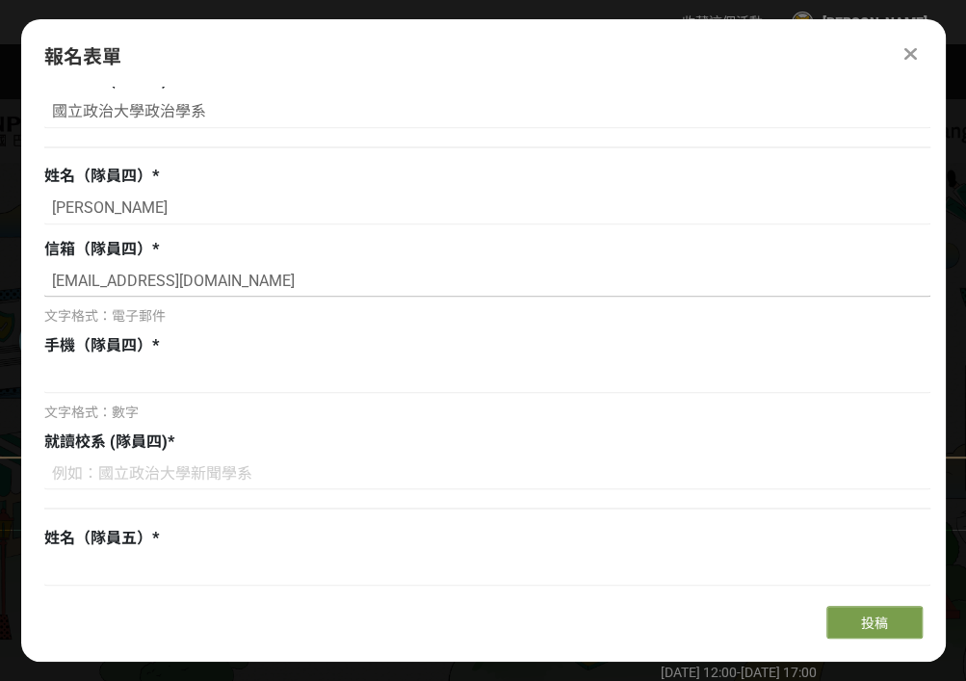
scroll to position [1297, 0]
type input "[EMAIL_ADDRESS][DOMAIN_NAME]"
click at [405, 388] on input at bounding box center [487, 375] width 886 height 33
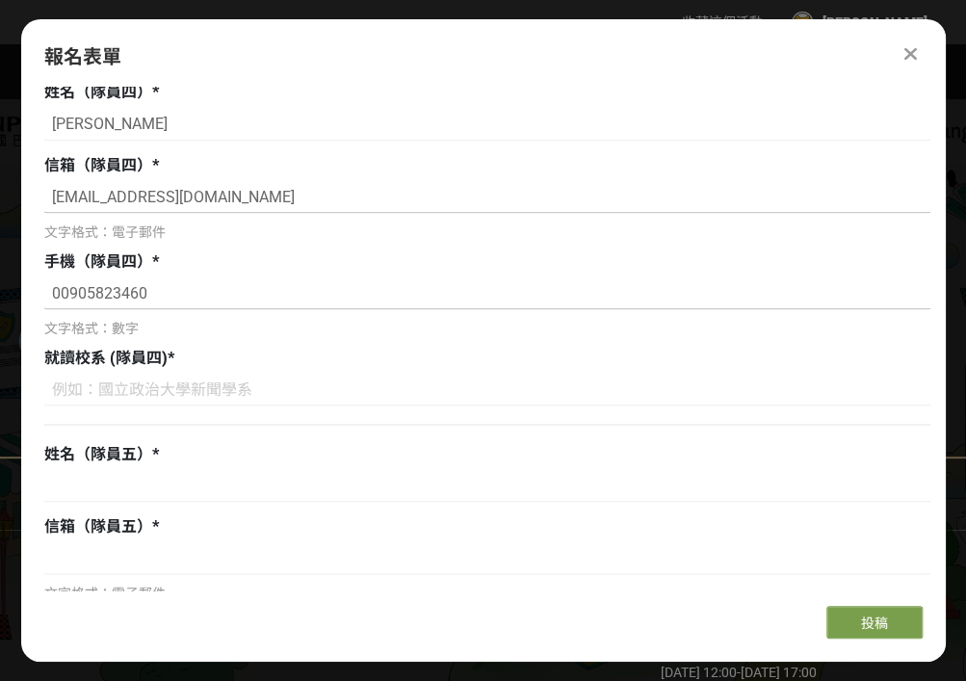
scroll to position [1384, 0]
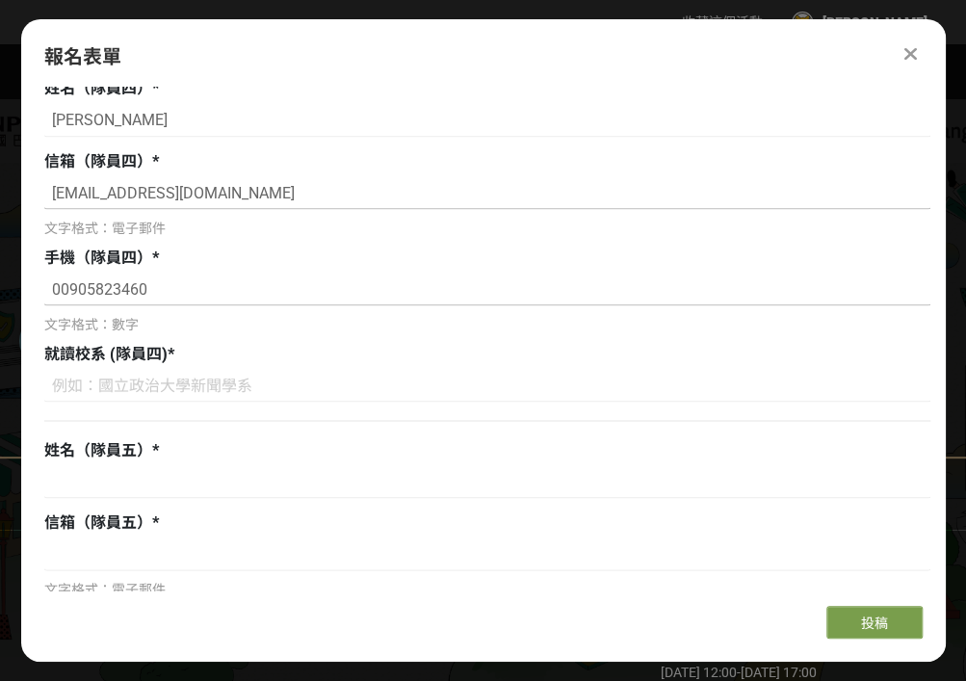
type input "00905823460"
click at [405, 388] on input at bounding box center [487, 385] width 886 height 33
type input "e"
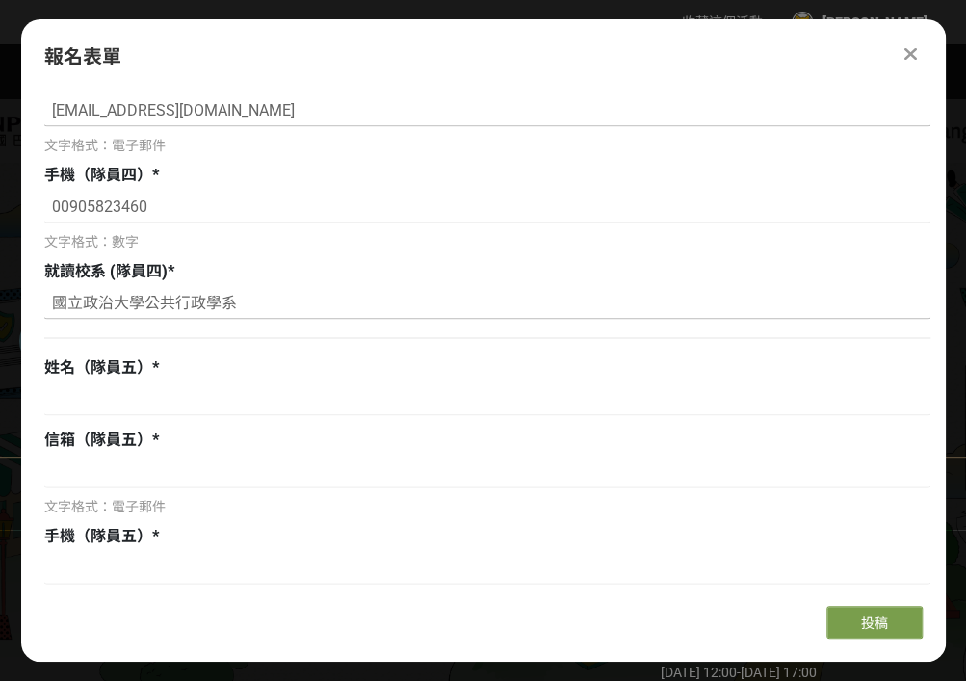
scroll to position [1468, 0]
type input "國立政治大學公共行政學系"
click at [405, 388] on input at bounding box center [487, 397] width 886 height 33
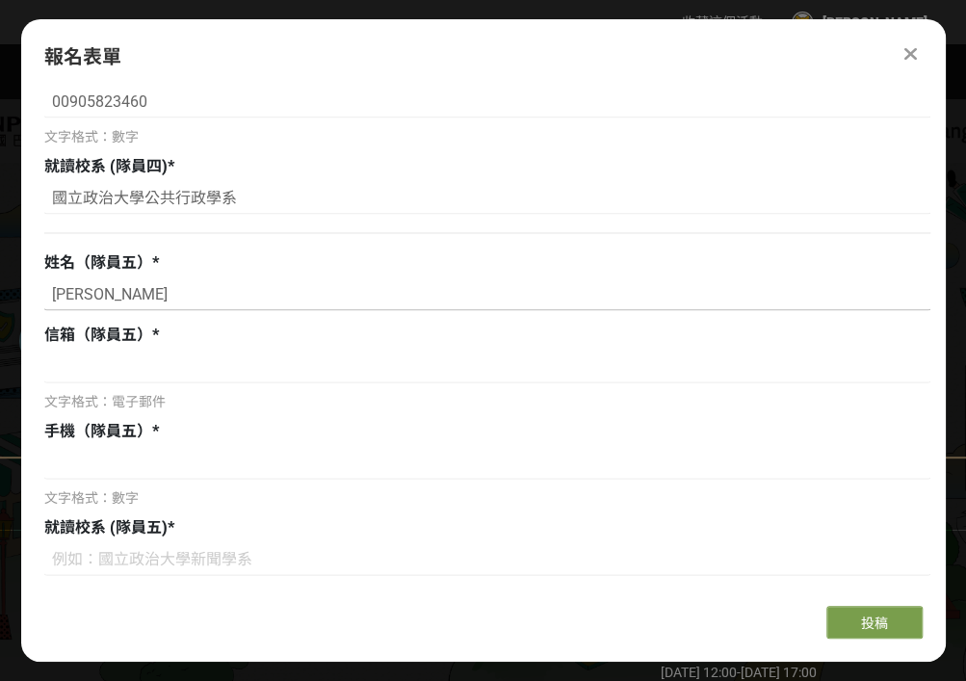
scroll to position [1572, 0]
type input "[PERSON_NAME]"
click at [405, 388] on div "文字格式：電子郵件" at bounding box center [487, 381] width 886 height 62
click at [458, 367] on input at bounding box center [487, 366] width 886 height 33
type input "ㄅ"
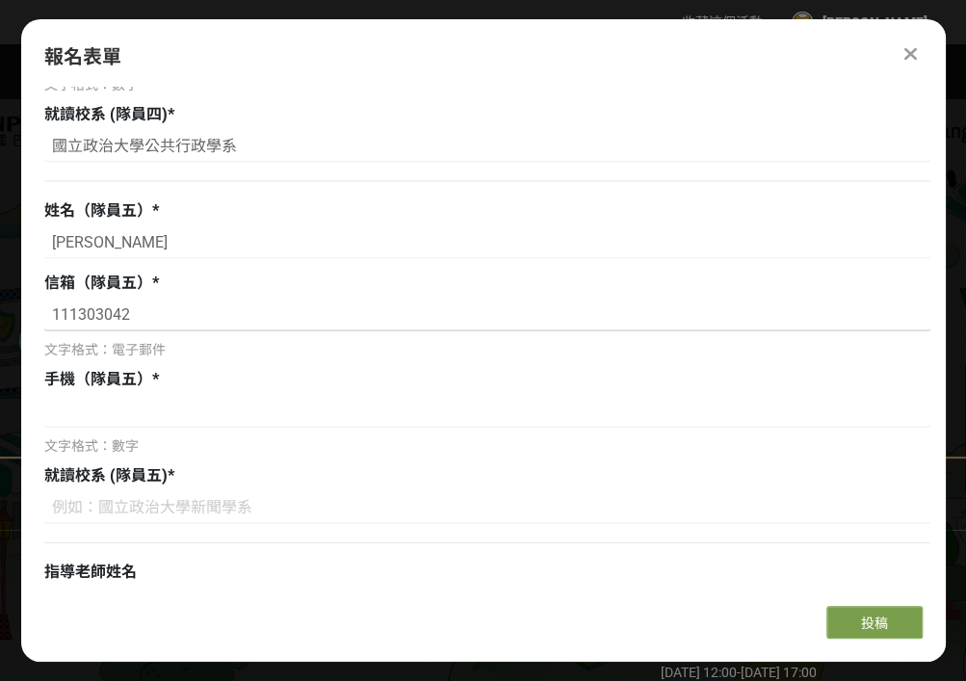
scroll to position [1628, 0]
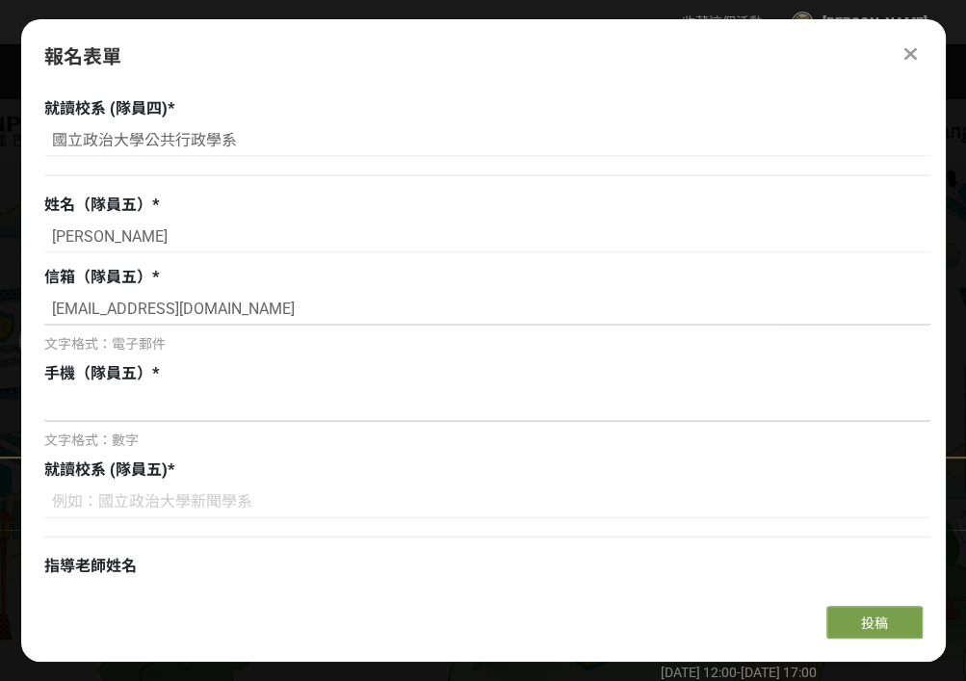
type input "[EMAIL_ADDRESS][DOMAIN_NAME]"
click at [458, 399] on input at bounding box center [487, 405] width 886 height 33
type input "俺"
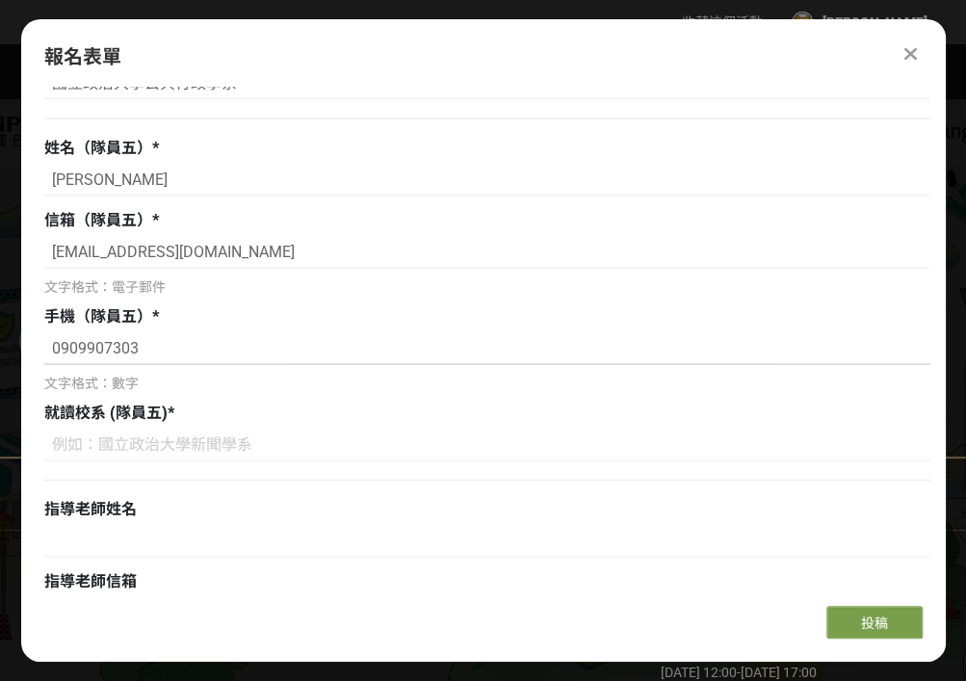
scroll to position [1686, 0]
type input "0909907303"
click at [332, 442] on input at bounding box center [487, 444] width 886 height 33
type input "e"
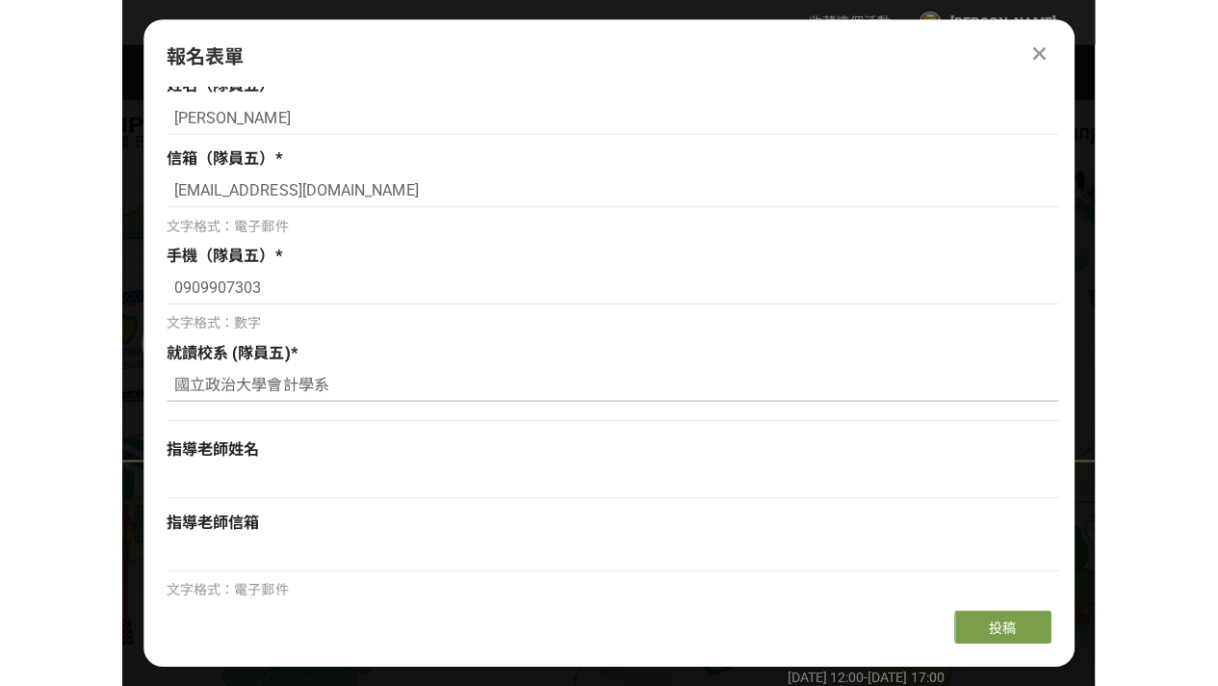
scroll to position [1749, 0]
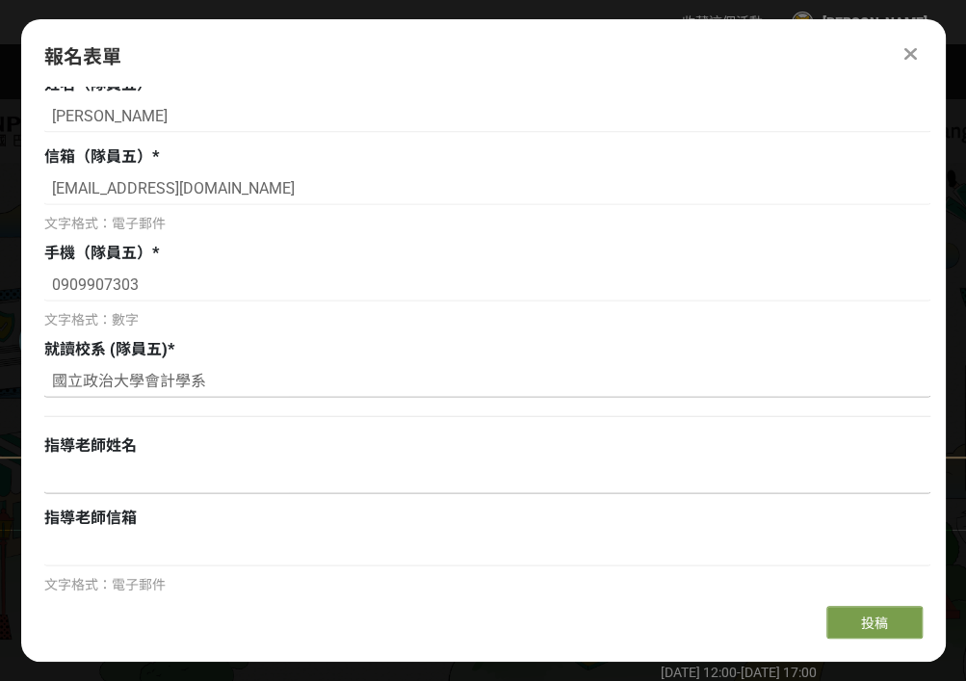
type input "國立政治大學會計學系"
click at [277, 465] on input at bounding box center [487, 477] width 886 height 33
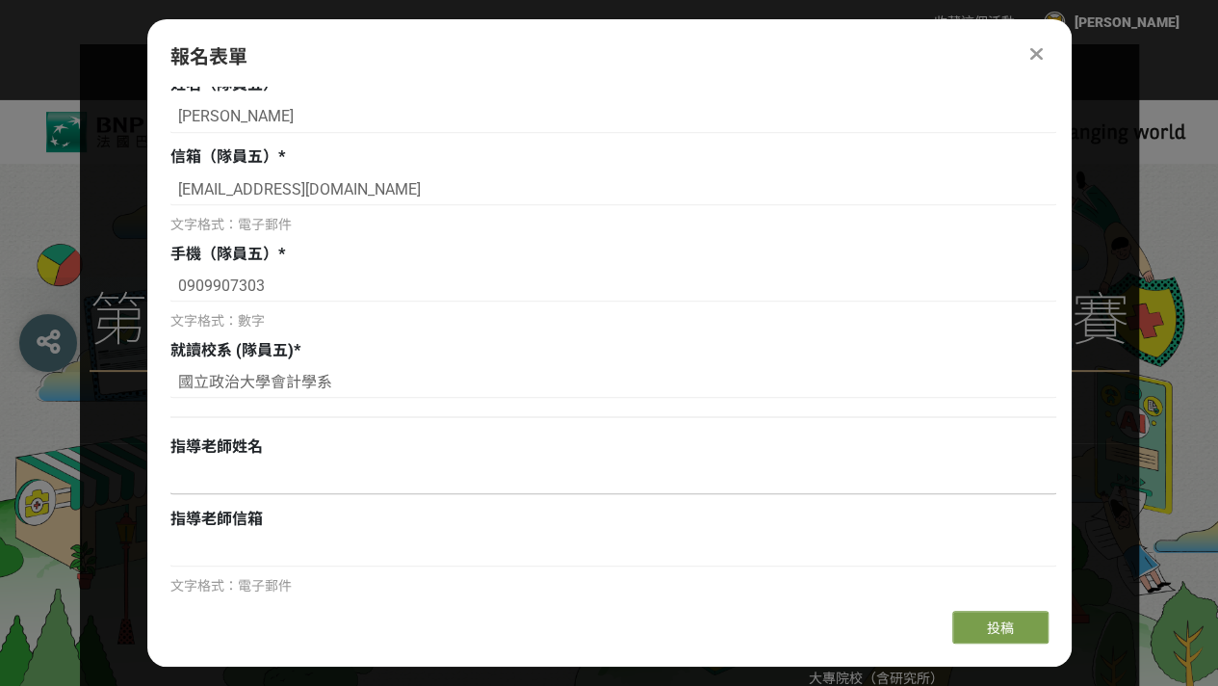
click at [282, 473] on input at bounding box center [613, 477] width 886 height 33
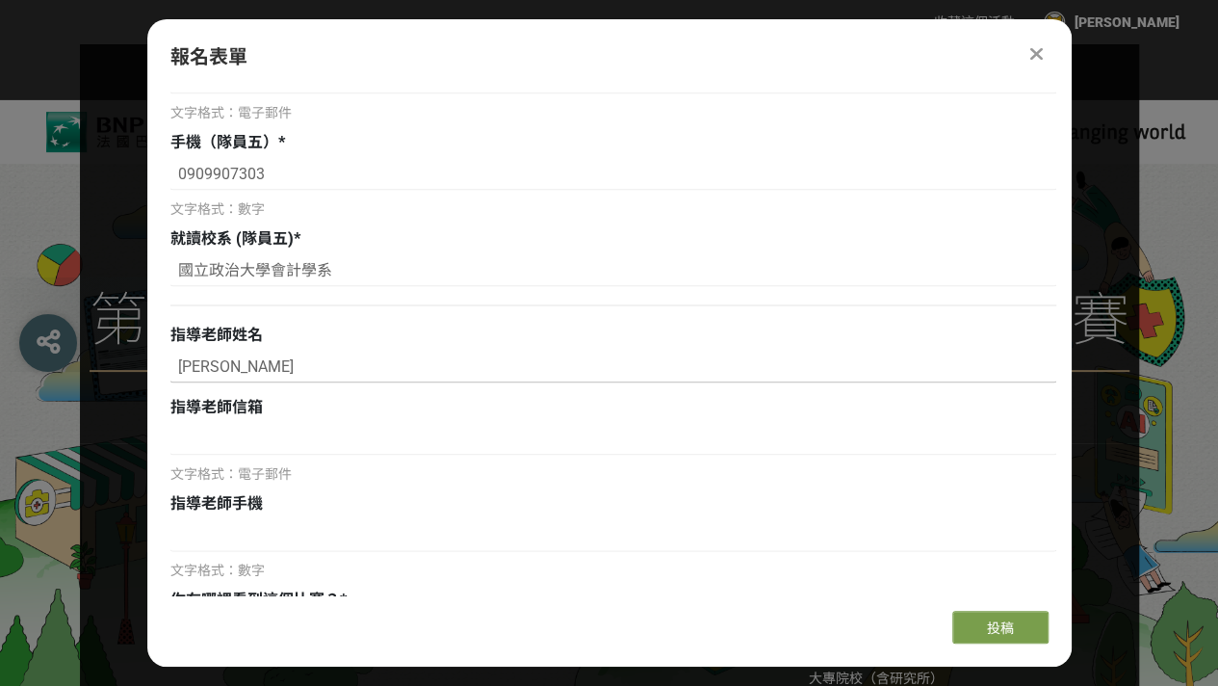
scroll to position [1864, 0]
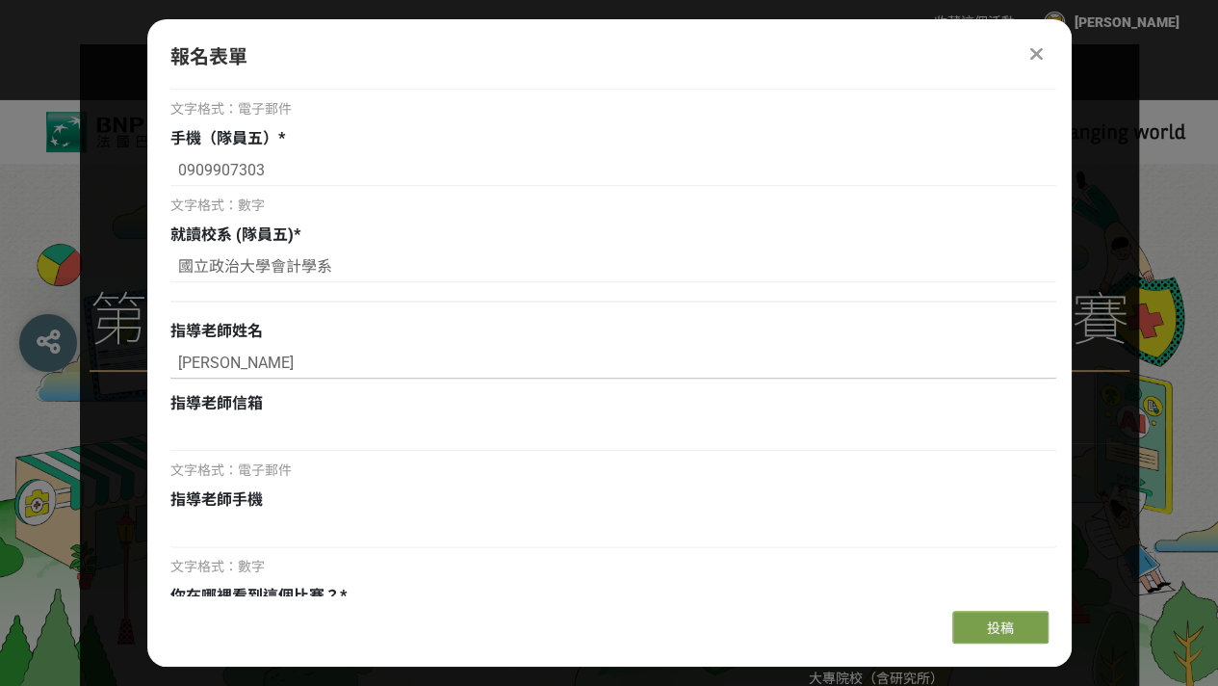
type input "[PERSON_NAME]"
click at [487, 429] on input at bounding box center [613, 434] width 886 height 33
paste input "[EMAIL_ADDRESS][DOMAIN_NAME]"
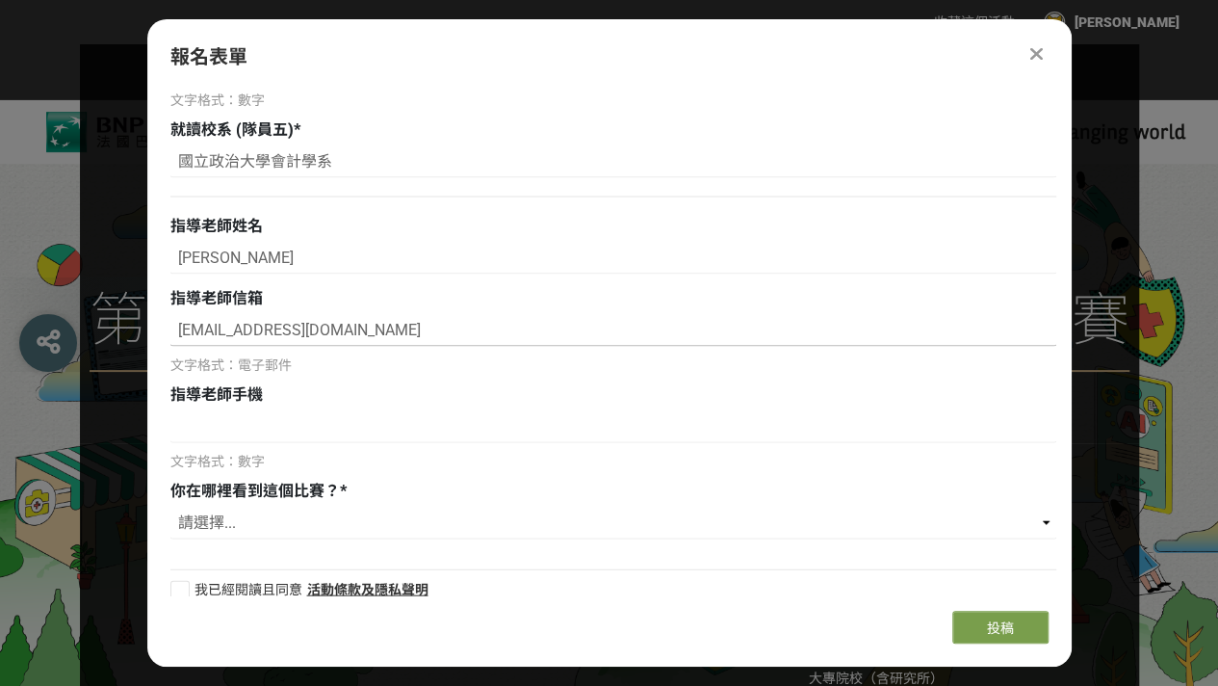
type input "[EMAIL_ADDRESS][DOMAIN_NAME]"
click at [487, 429] on input at bounding box center [613, 426] width 886 height 33
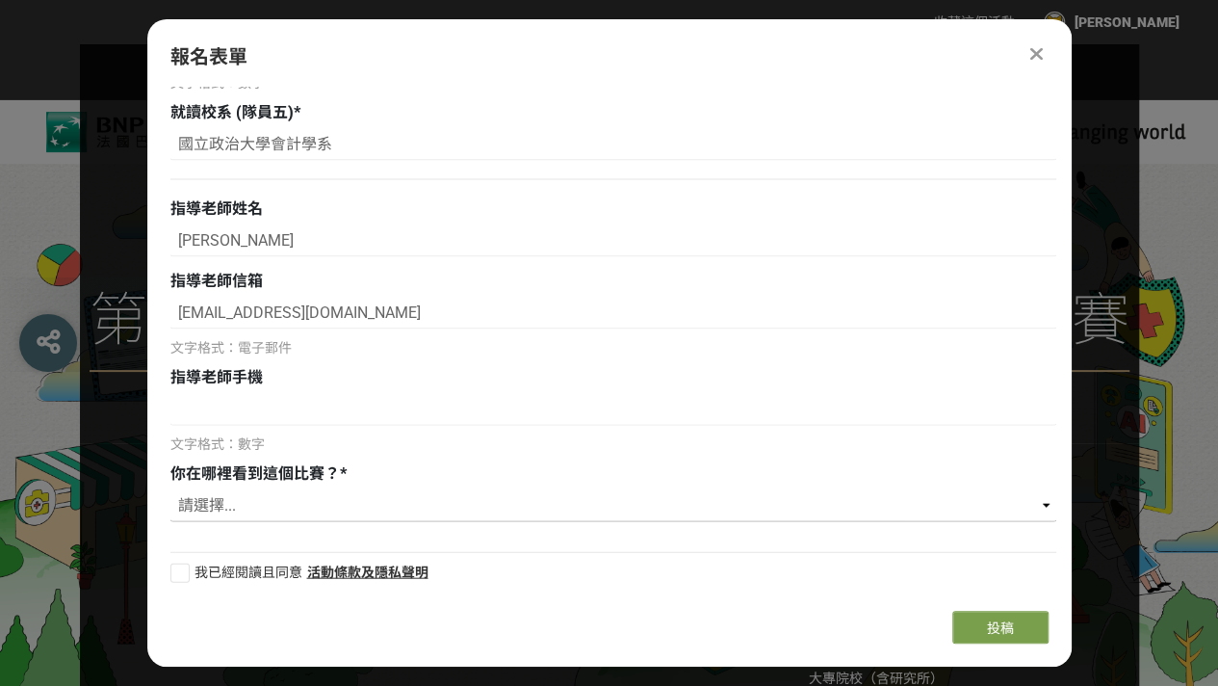
click at [339, 496] on select "請選擇... 獎金獵人網站 法國巴黎人壽官網 Facebook / Instagram 校園講座 / 老師系上推薦 電子郵件 海報 其他" at bounding box center [613, 505] width 886 height 33
select select "校園講座 / 老師系上推薦"
click at [170, 489] on select "請選擇... 獎金獵人網站 法國巴黎人壽官網 Facebook / Instagram 校園講座 / 老師系上推薦 電子郵件 海報 其他" at bounding box center [613, 505] width 886 height 33
click at [178, 571] on div at bounding box center [179, 572] width 19 height 19
checkbox input "true"
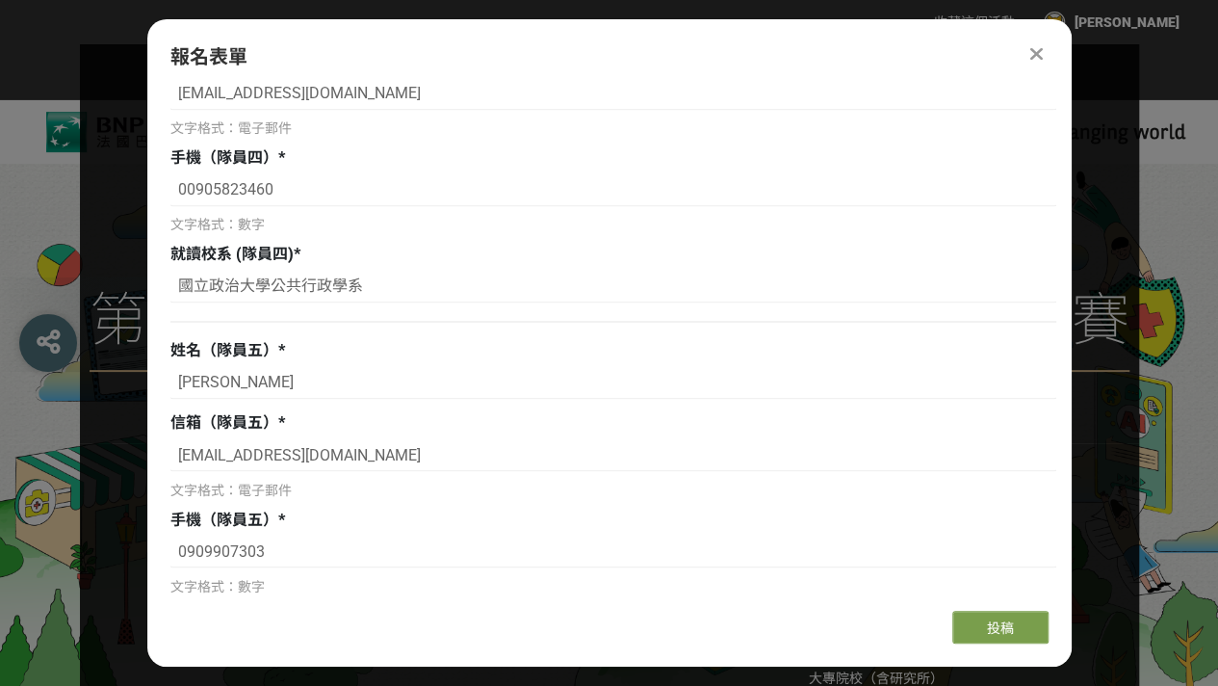
scroll to position [1456, 0]
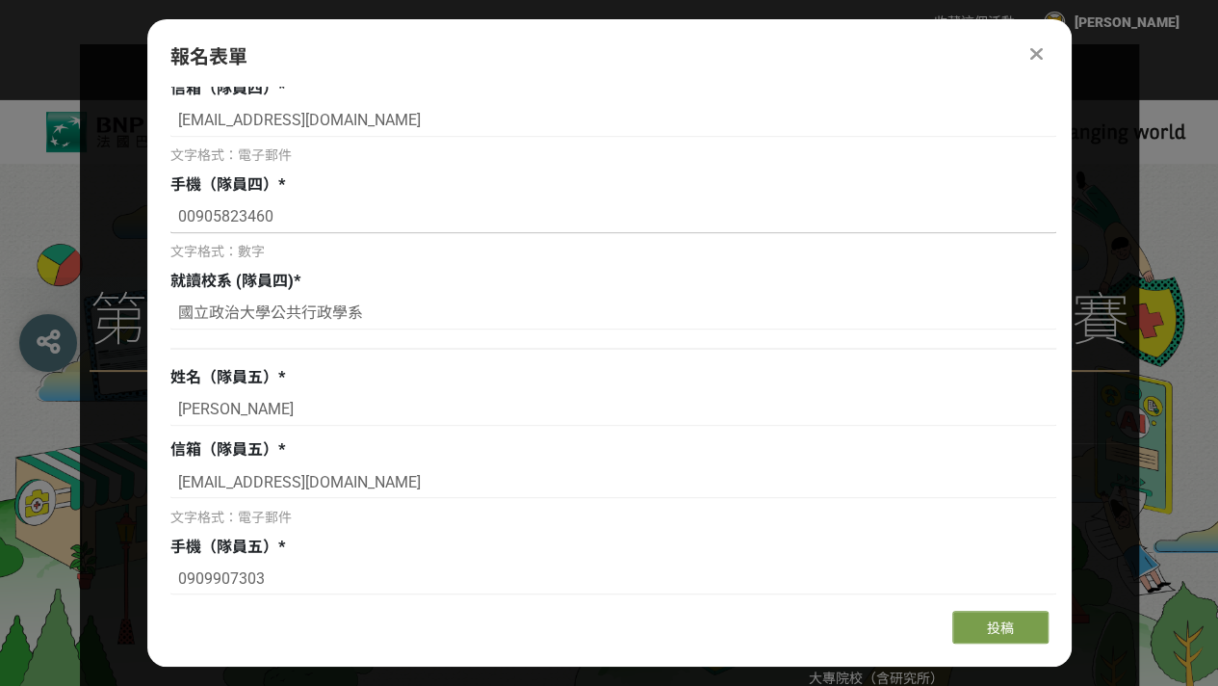
click at [200, 215] on input "00905823460" at bounding box center [613, 216] width 886 height 33
type input "0905823460"
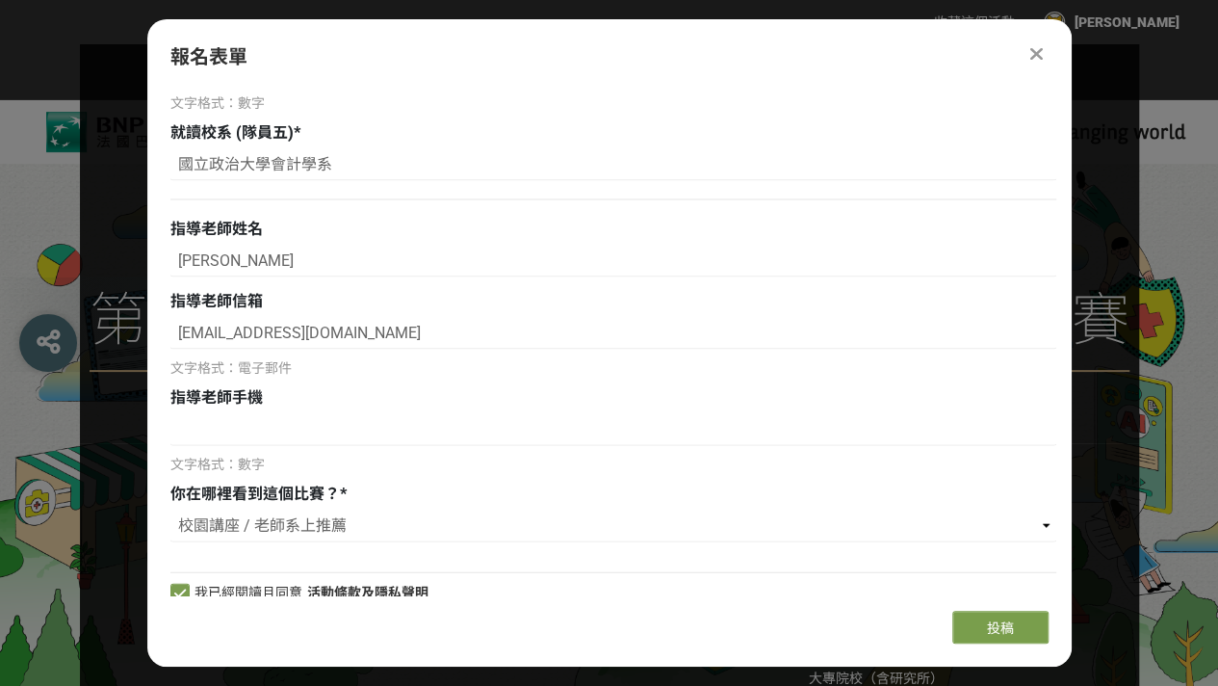
scroll to position [1986, 0]
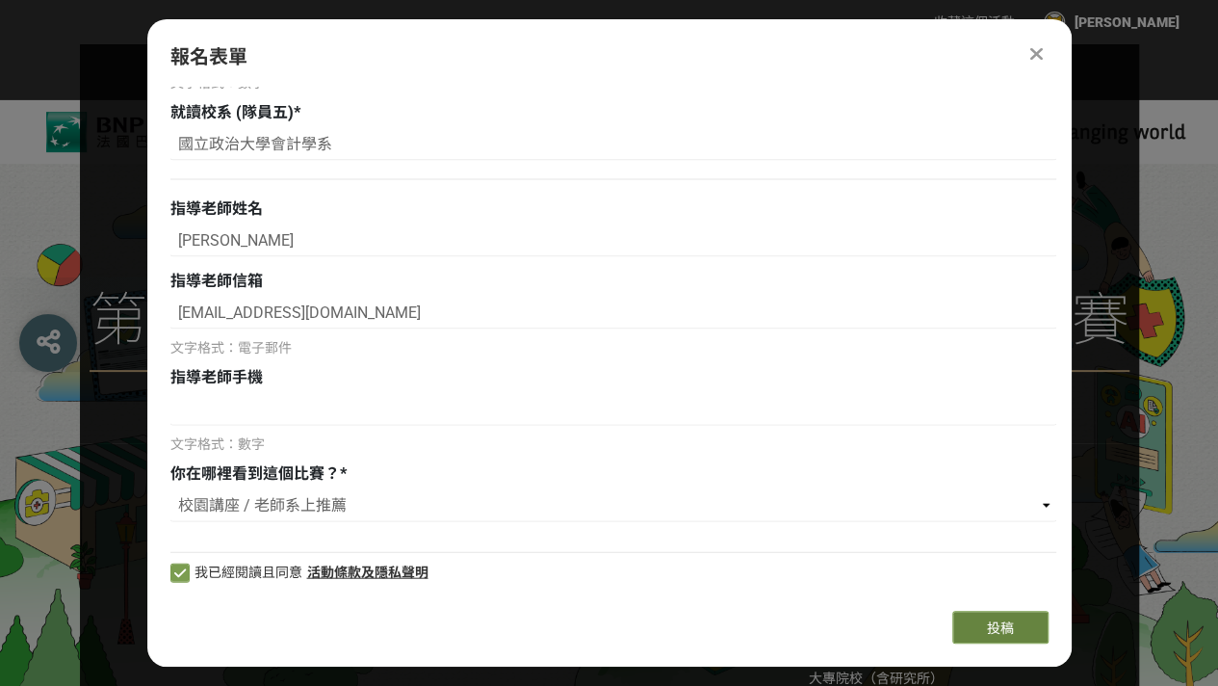
click at [1003, 625] on span "投稿" at bounding box center [1000, 627] width 27 height 15
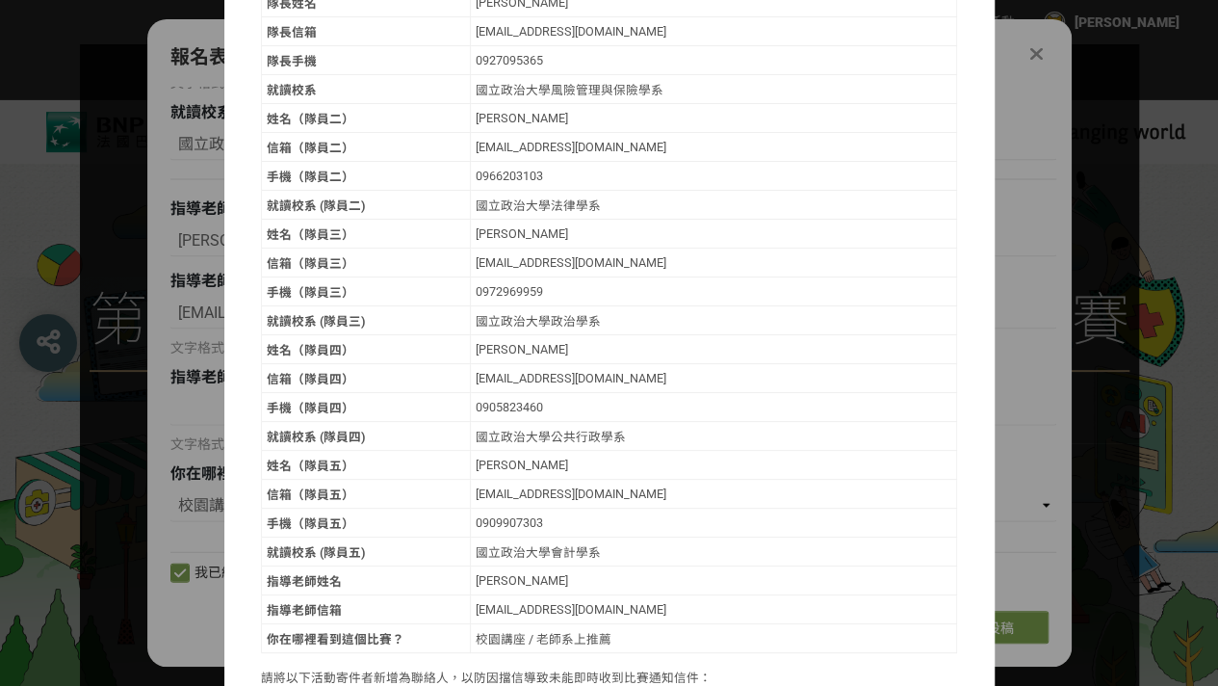
scroll to position [291, 0]
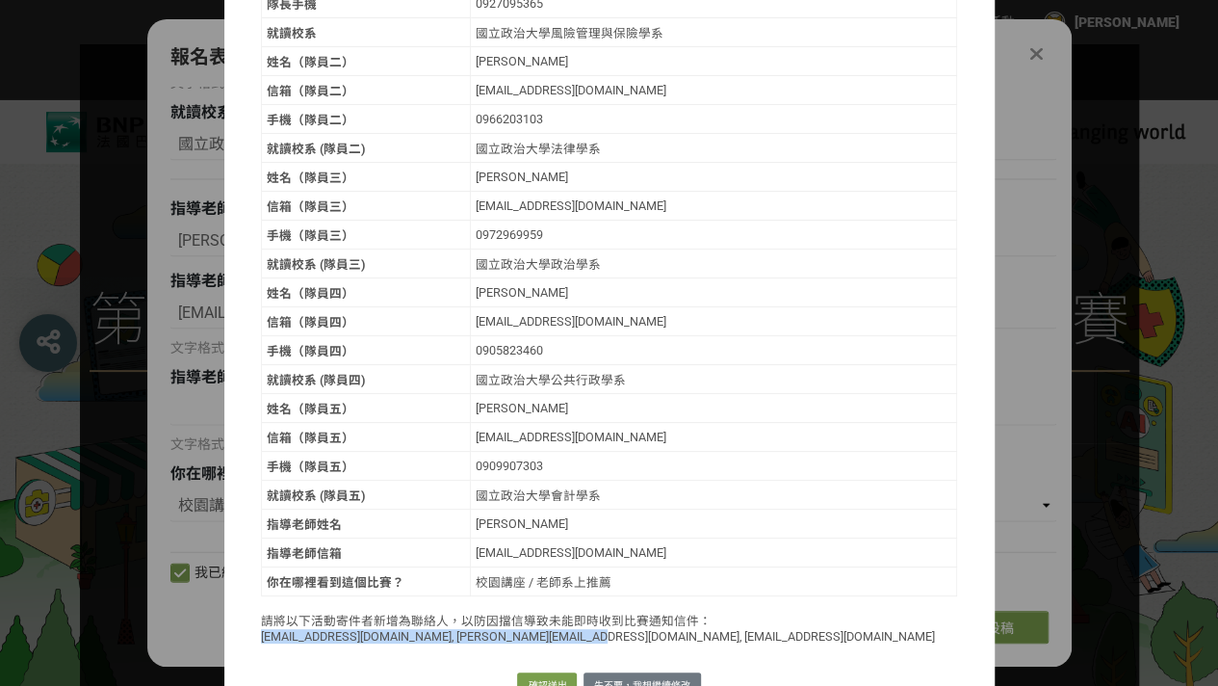
drag, startPoint x: 570, startPoint y: 606, endPoint x: 223, endPoint y: 604, distance: 346.7
click at [224, 604] on div "以下是你本次投稿內容，請確認無誤後再行送出。 隊伍名稱 清辰微雨翊綺大展鴻圖 隊伍人數 5 隊長姓名 [PERSON_NAME] 隊長信箱 [EMAIL_AD…" at bounding box center [609, 244] width 770 height 823
copy p "[EMAIL_ADDRESS][DOMAIN_NAME], [PERSON_NAME][EMAIL_ADDRESS][DOMAIN_NAME], [EMAIL…"
click at [636, 611] on p "請將以下活動寄件者新增為聯絡人，以防因擋信導致未能即時收到比賽通知信件： [EMAIL_ADDRESS][DOMAIN_NAME], [PERSON_NAME…" at bounding box center [609, 627] width 697 height 33
click at [555, 672] on button "確認送出" at bounding box center [547, 685] width 60 height 27
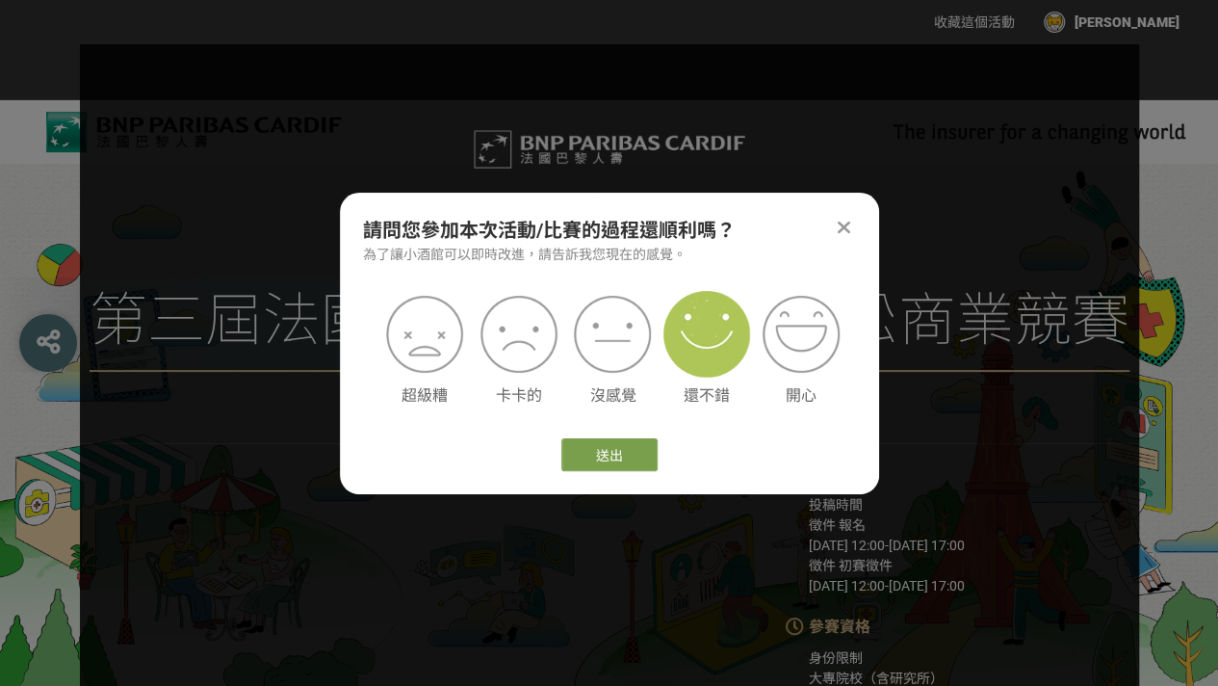
click at [690, 336] on img at bounding box center [707, 334] width 87 height 87
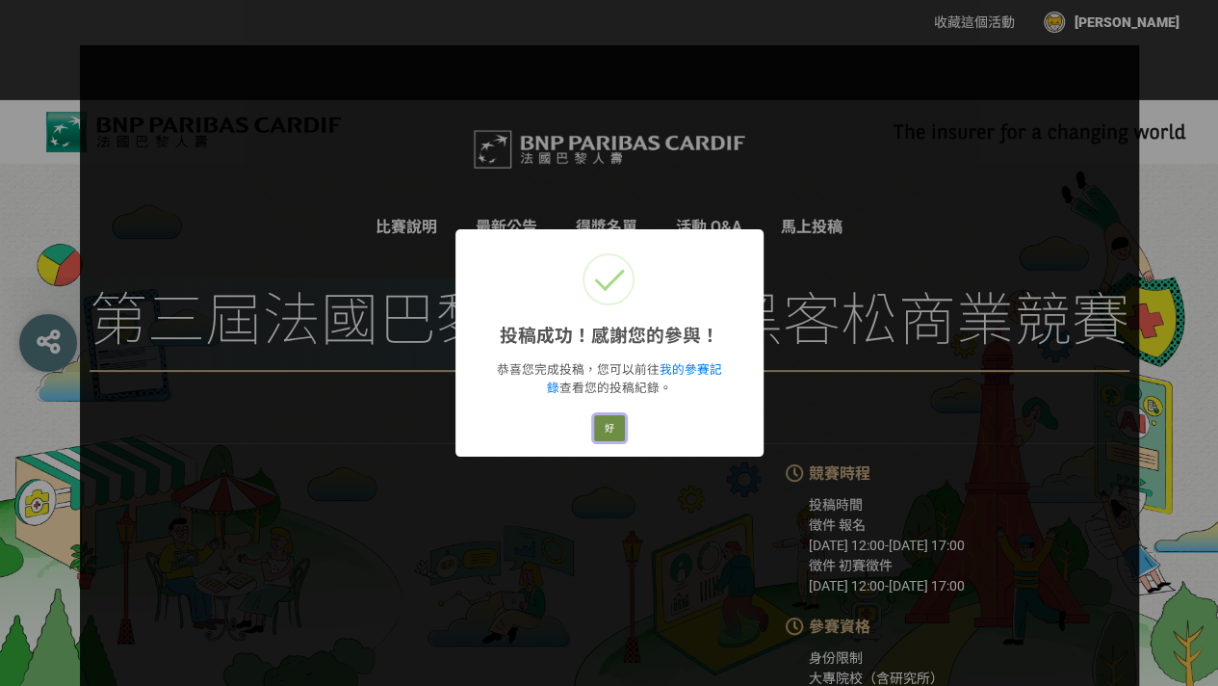
click at [618, 419] on button "好" at bounding box center [609, 428] width 31 height 27
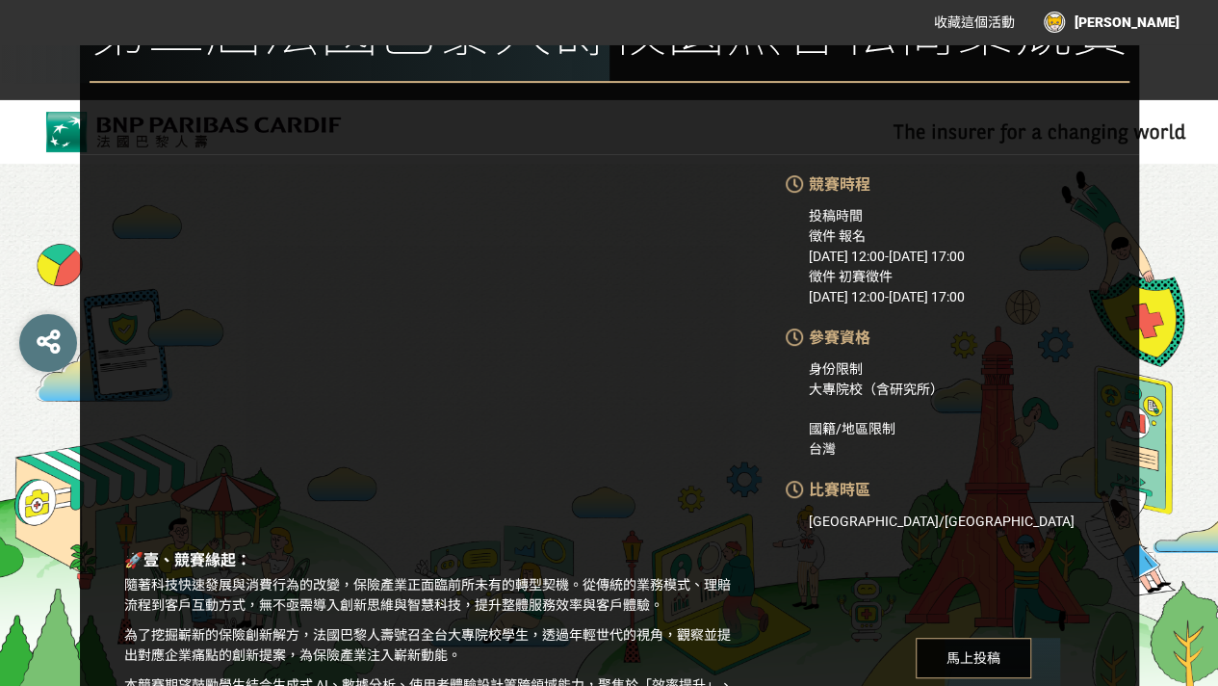
scroll to position [487, 0]
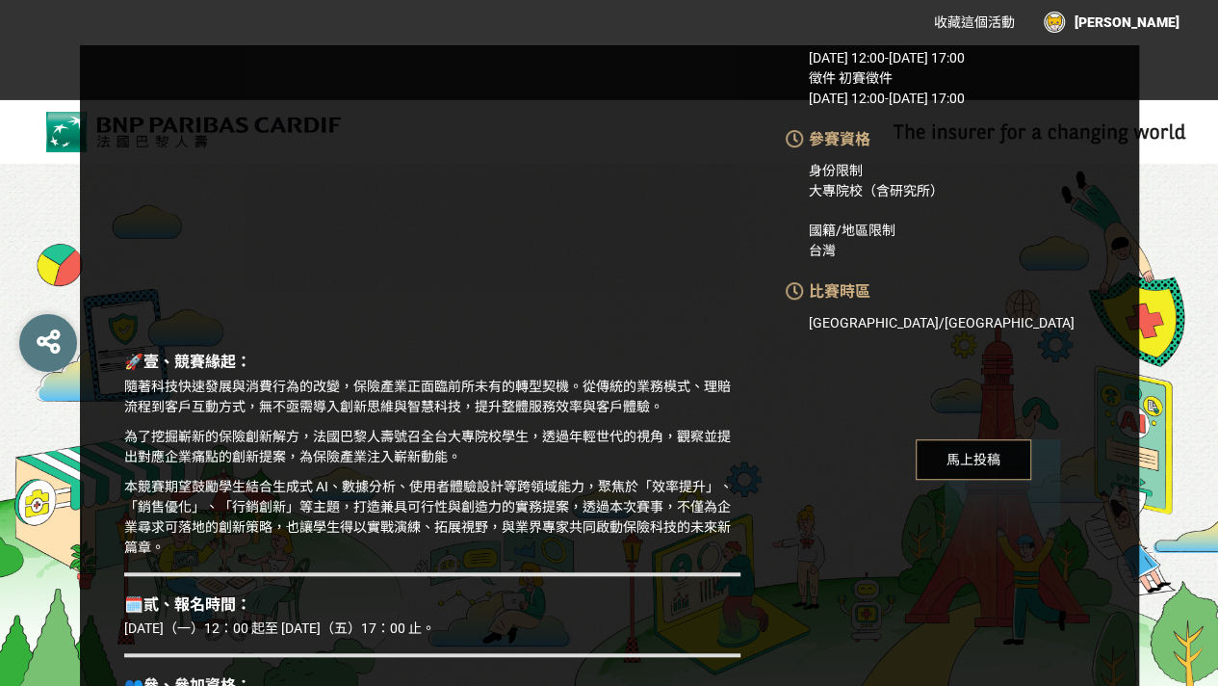
click at [963, 457] on span "馬上投稿" at bounding box center [974, 459] width 116 height 40
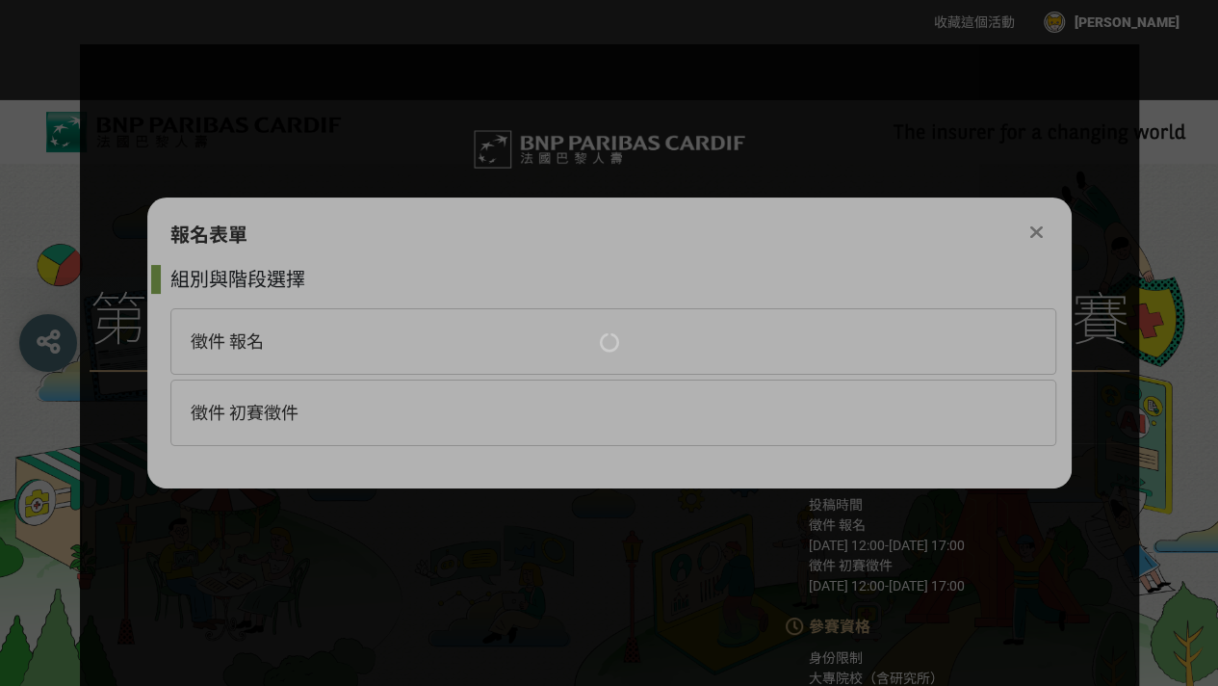
scroll to position [0, 0]
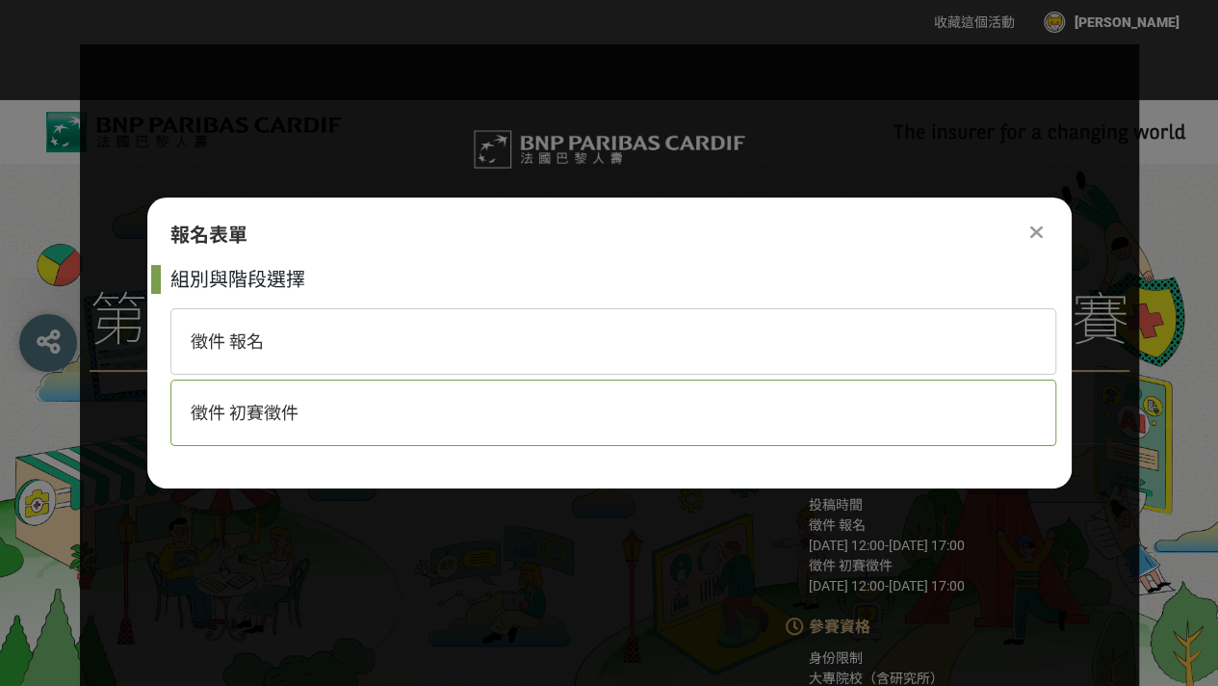
click at [347, 408] on div "徵件 初賽徵件" at bounding box center [613, 412] width 886 height 66
select select "185333:185581"
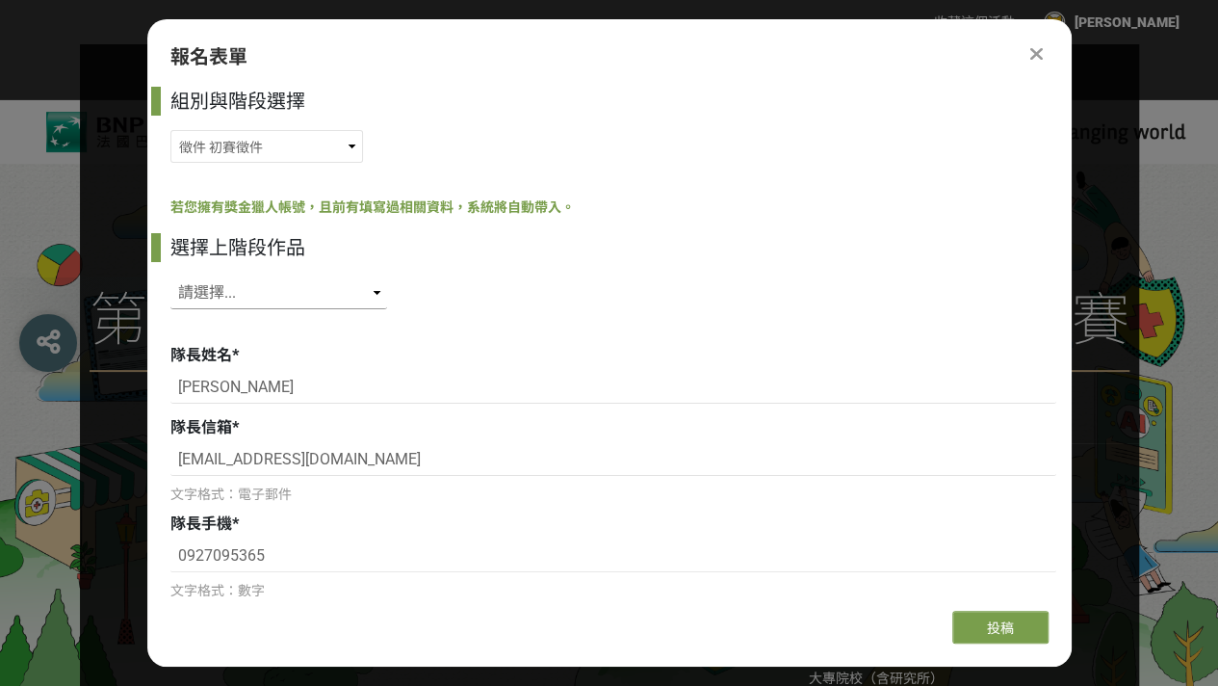
click at [243, 287] on select "請選擇... SID: 350376, 標題: (未知標題)" at bounding box center [278, 292] width 217 height 33
click at [368, 287] on select "請選擇... SID: 350376, 標題: (未知標題)" at bounding box center [278, 292] width 217 height 33
click at [264, 161] on select "徵件 報名 徵件 初賽徵件" at bounding box center [266, 146] width 193 height 33
click at [170, 130] on select "徵件 報名 徵件 初賽徵件" at bounding box center [266, 146] width 193 height 33
click at [268, 282] on select "請選擇... SID: 350376, 標題: (未知標題)" at bounding box center [278, 292] width 217 height 33
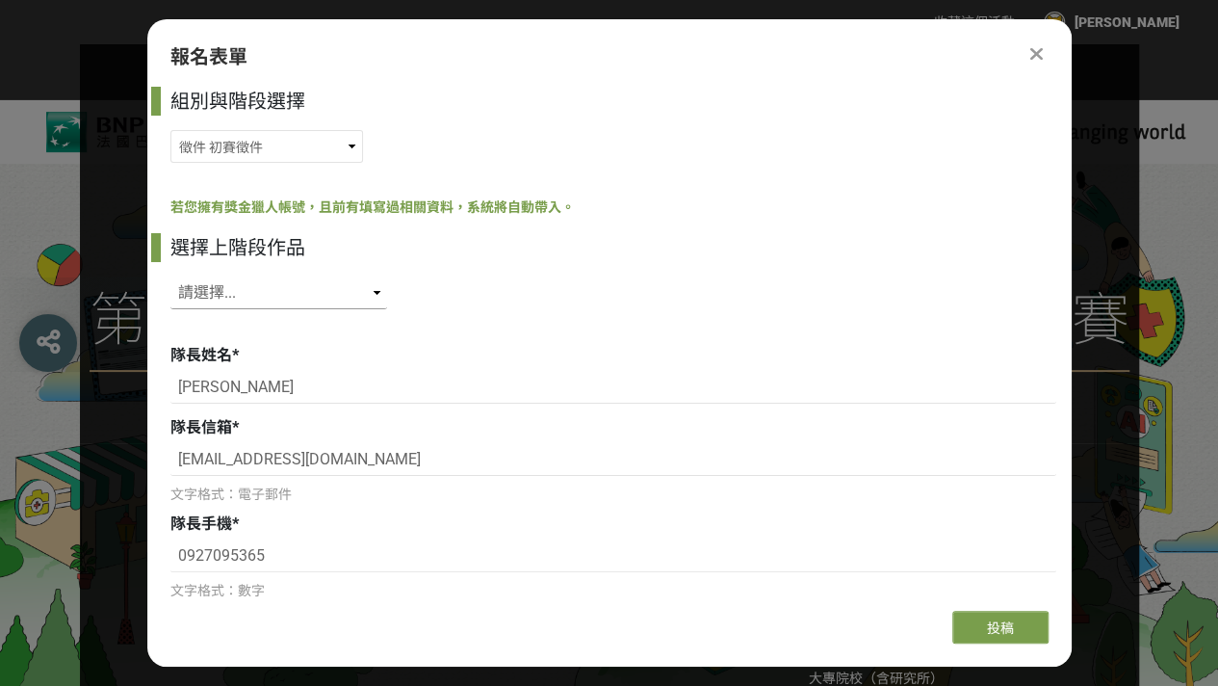
select select "350376"
click at [170, 276] on select "請選擇... SID: 350376, 標題: (未知標題)" at bounding box center [278, 292] width 217 height 33
type input "清辰微雨翊綺大展鴻圖"
select select "5"
type input "國立政治大學風險管理與保險學系"
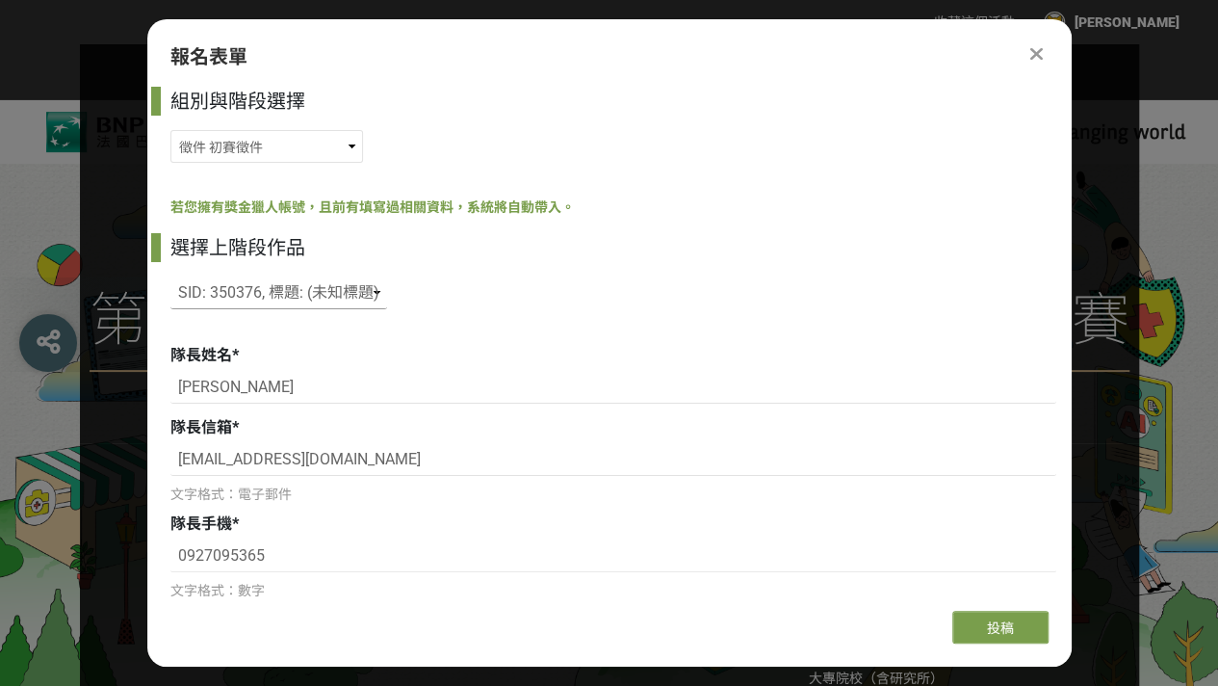
type input "[PERSON_NAME]"
type input "[EMAIL_ADDRESS][DOMAIN_NAME]"
type input "國立政治大學法律學系"
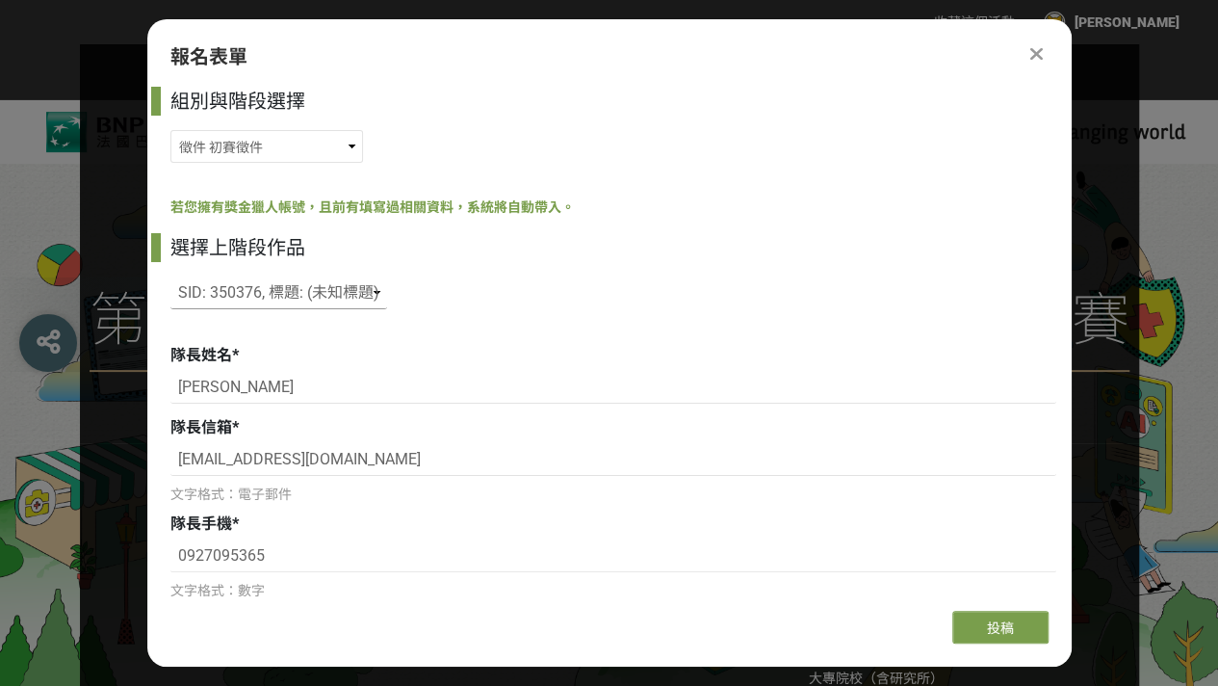
type input "國立政治大學政治學系"
type input "0966203103"
type input "0972969959"
type input "[PERSON_NAME]"
type input "[EMAIL_ADDRESS][DOMAIN_NAME]"
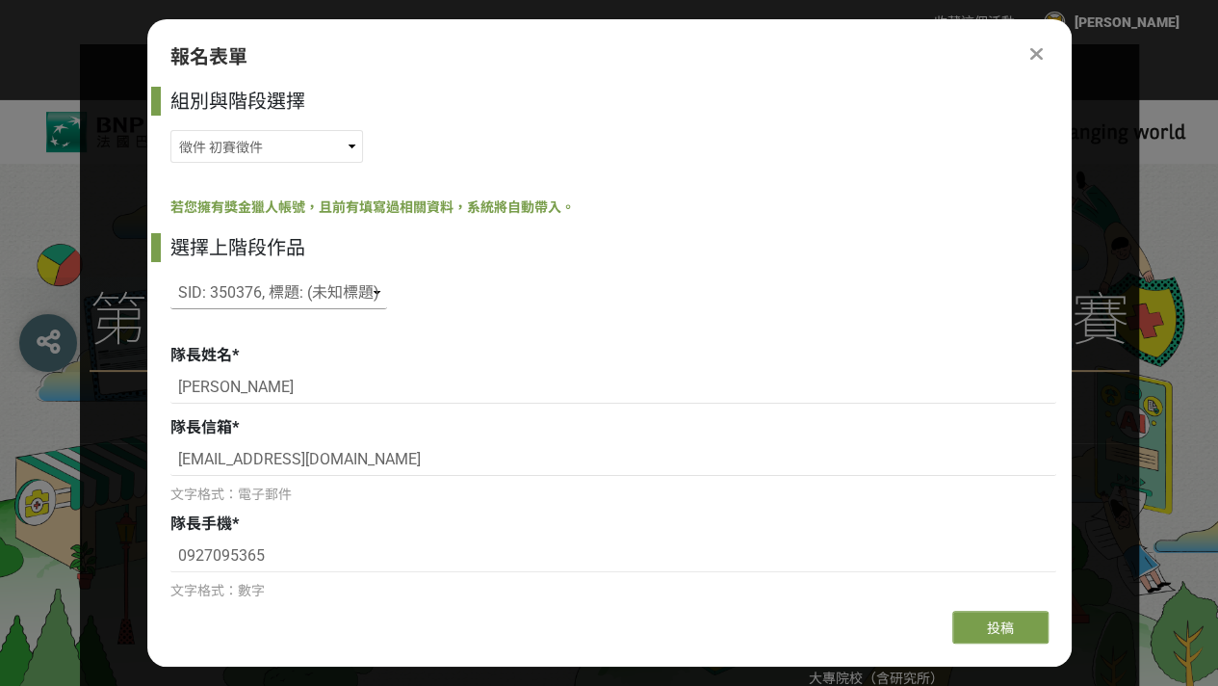
select select "校園講座 / 老師系上推薦"
click at [353, 296] on select "請選擇... SID: 350376, 標題: (未知標題)" at bounding box center [278, 292] width 217 height 33
select select
click at [170, 276] on select "請選擇... SID: 350376, 標題: (未知標題)" at bounding box center [278, 292] width 217 height 33
click at [1036, 50] on icon at bounding box center [1036, 53] width 13 height 19
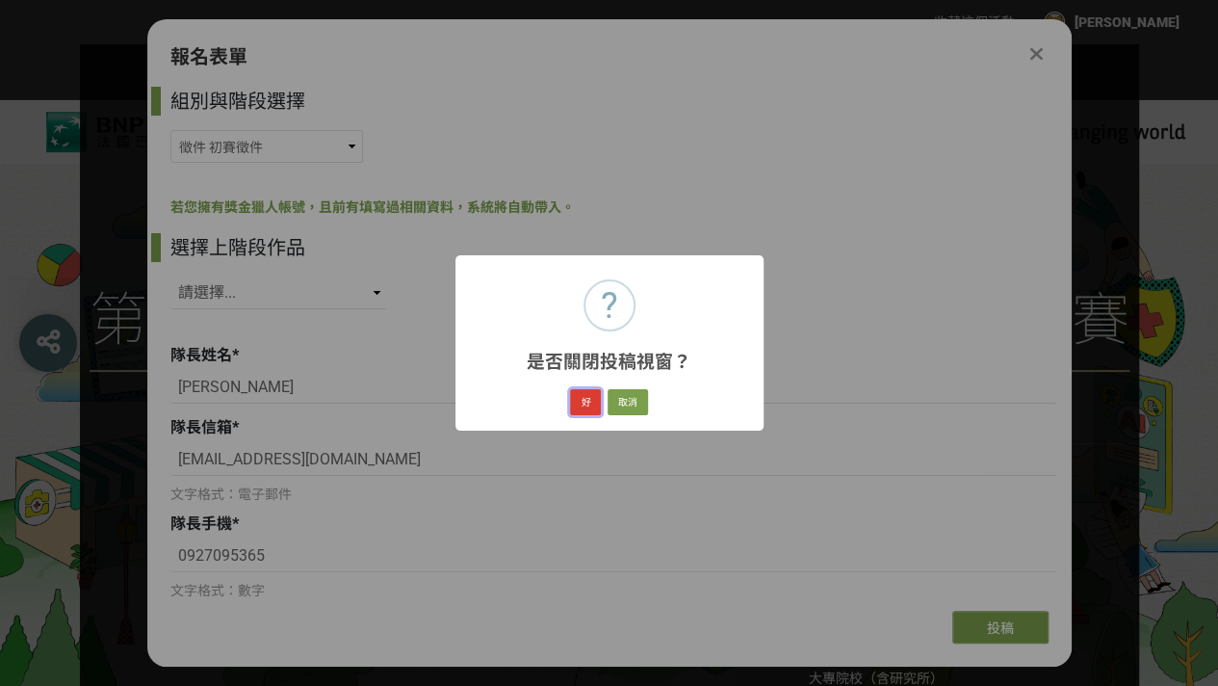
click at [591, 409] on button "好" at bounding box center [585, 402] width 31 height 27
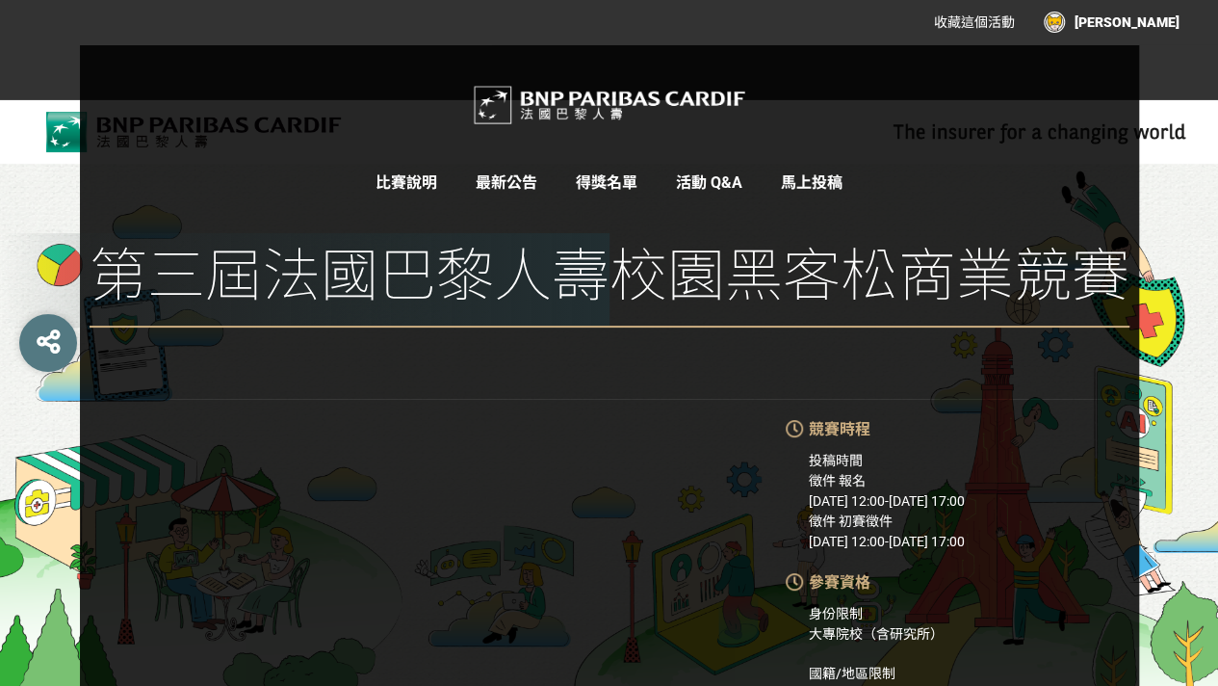
scroll to position [40, 0]
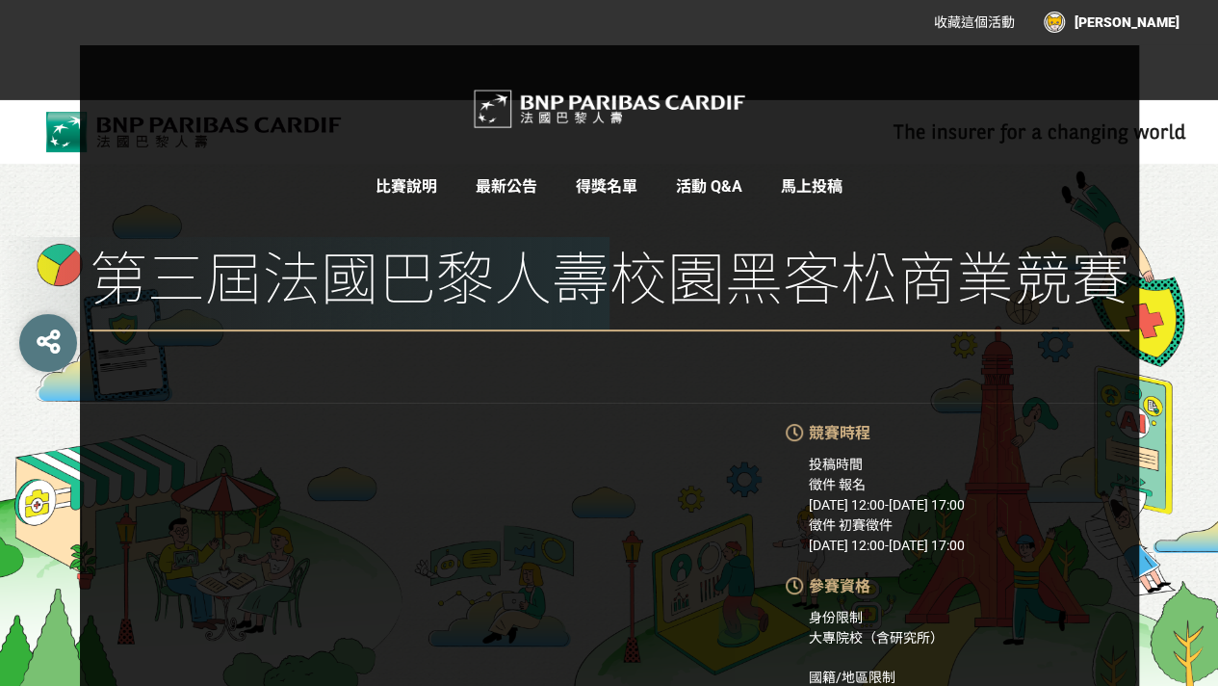
click at [693, 180] on link "活動 Q&A" at bounding box center [709, 186] width 66 height 18
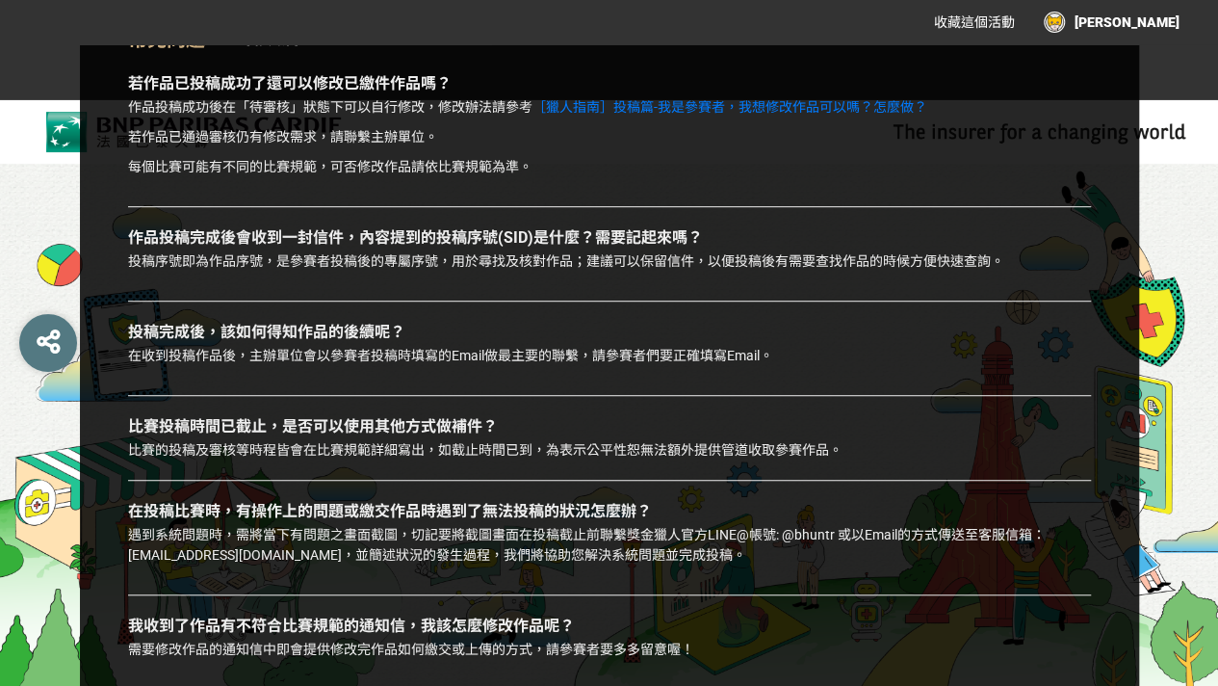
scroll to position [441, 0]
